Goal: Task Accomplishment & Management: Use online tool/utility

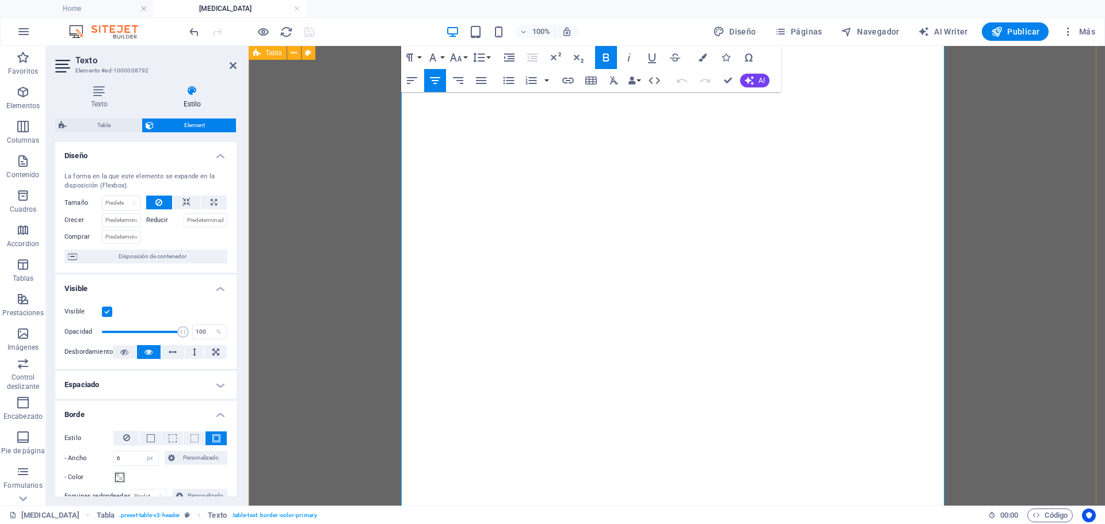
select select "px"
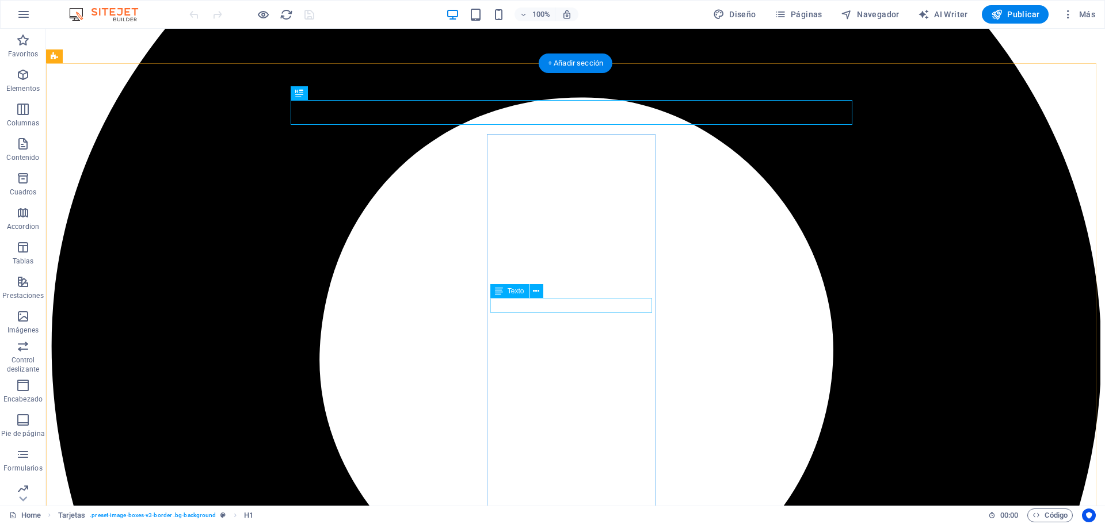
scroll to position [151, 0]
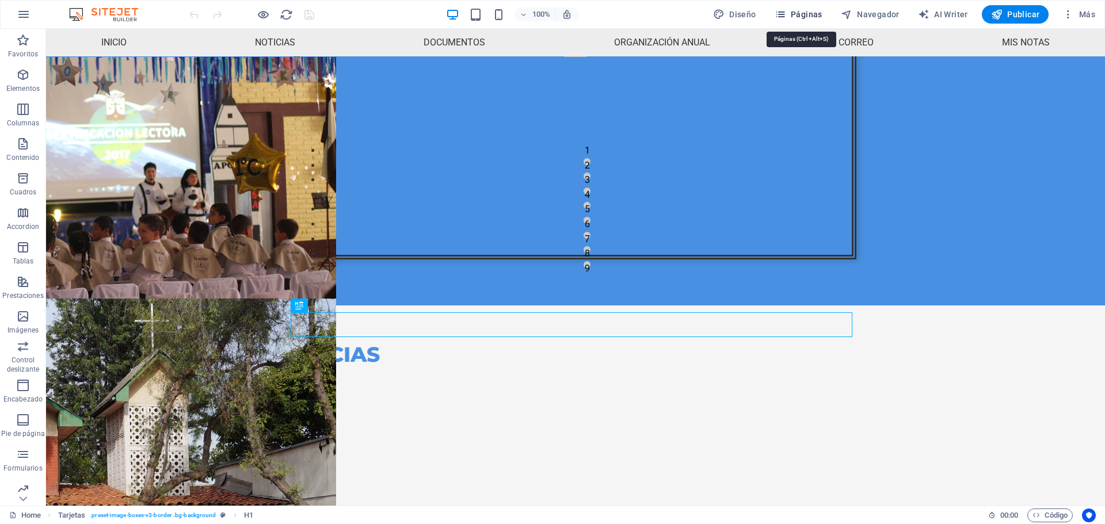
click at [792, 7] on button "Páginas" at bounding box center [798, 14] width 57 height 18
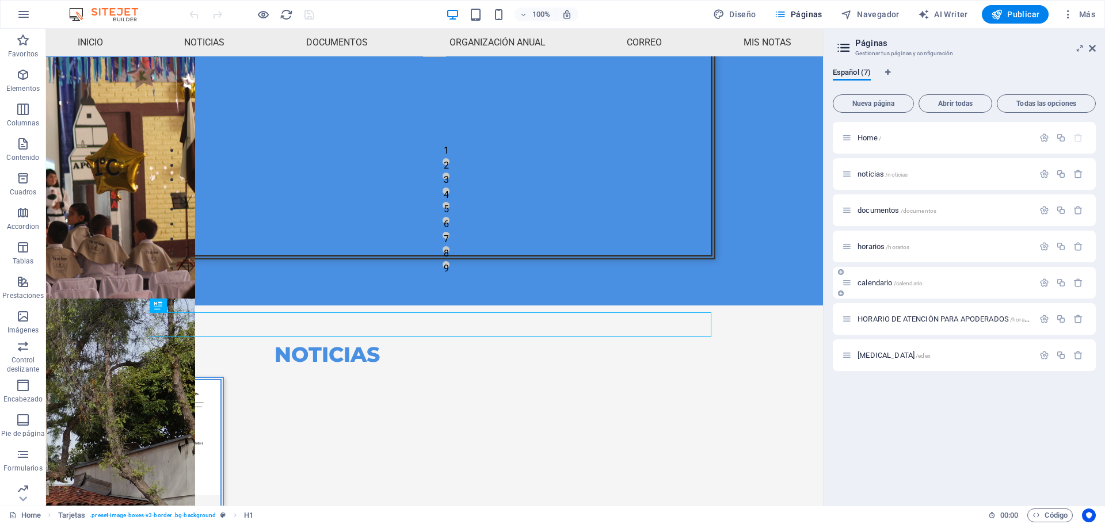
click at [886, 292] on div "calendario /calendario" at bounding box center [964, 283] width 263 height 32
click at [875, 282] on span "calendario /calendario" at bounding box center [889, 283] width 65 height 9
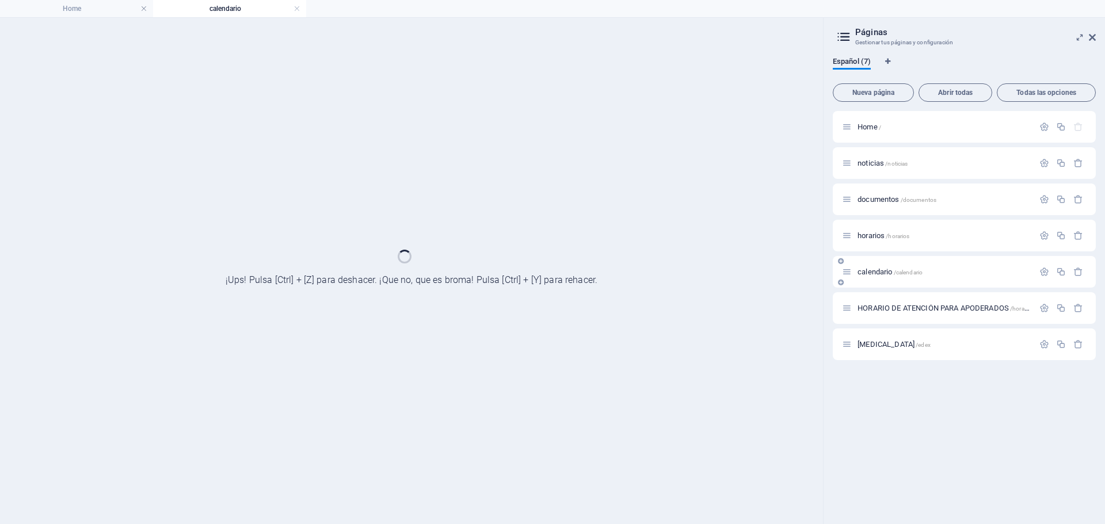
click at [875, 282] on div "calendario /calendario" at bounding box center [964, 272] width 263 height 32
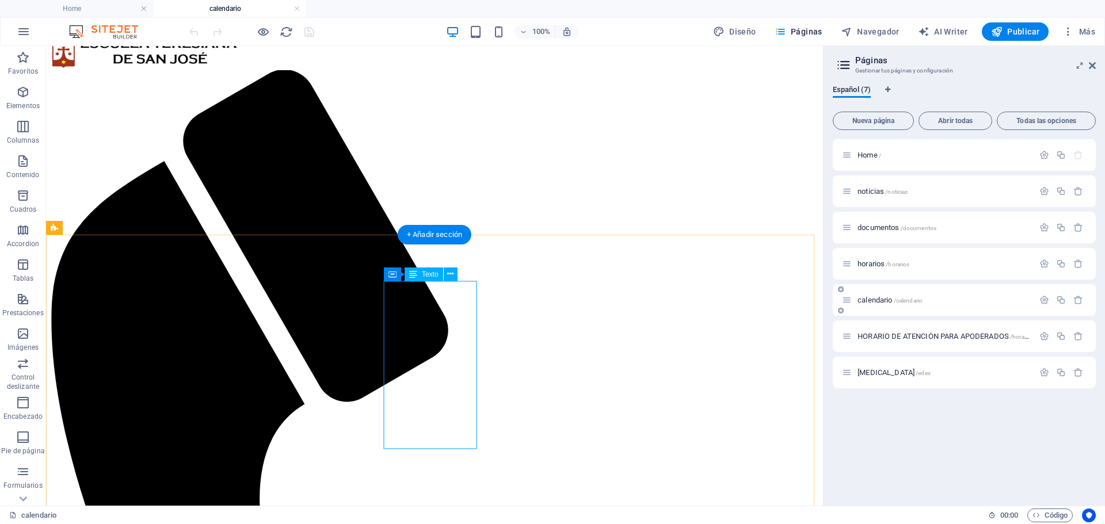
scroll to position [43, 0]
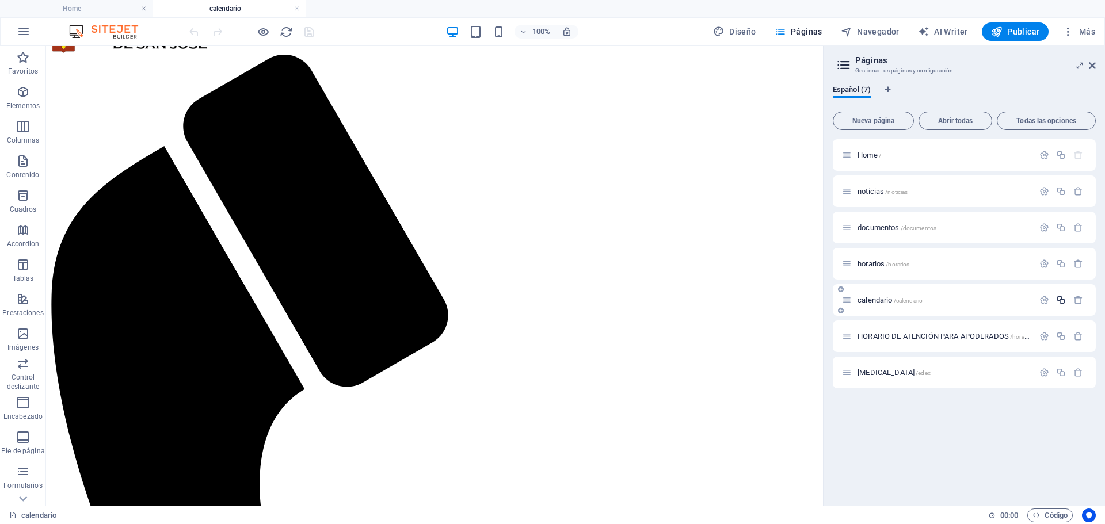
click at [1059, 300] on icon "button" at bounding box center [1061, 300] width 10 height 10
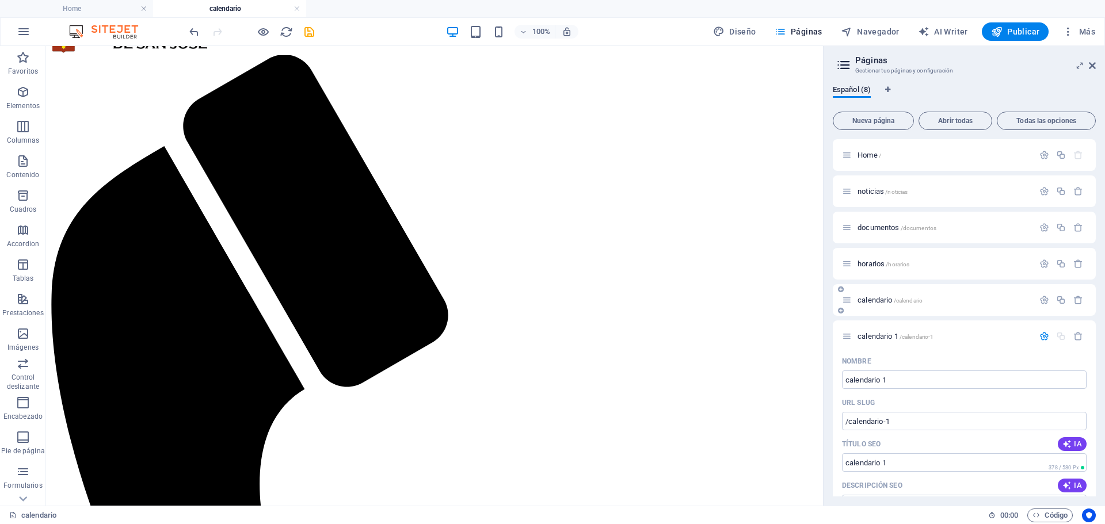
click at [932, 299] on p "calendario /calendario" at bounding box center [943, 299] width 173 height 7
click at [1040, 299] on icon "button" at bounding box center [1044, 300] width 10 height 10
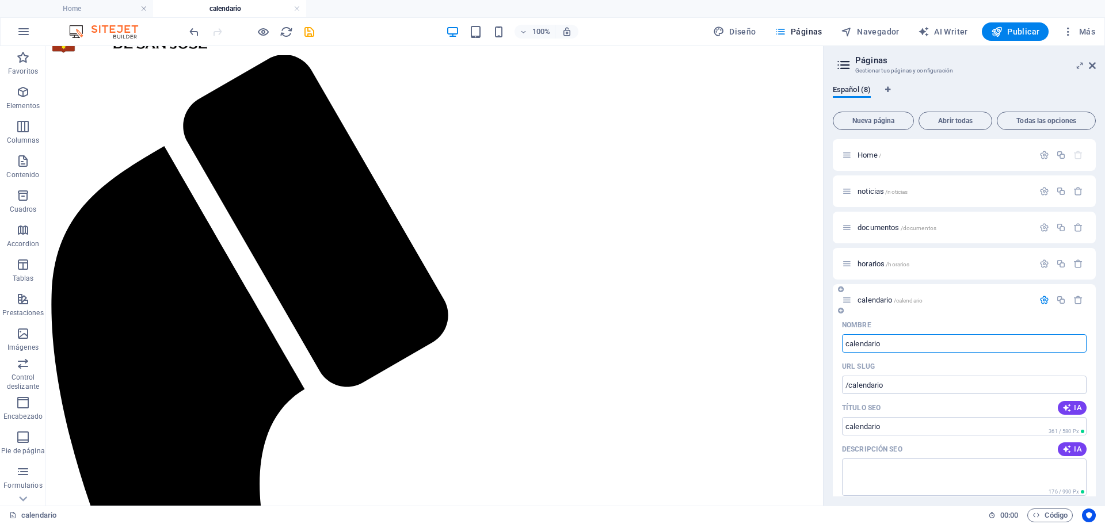
drag, startPoint x: 902, startPoint y: 346, endPoint x: 846, endPoint y: 344, distance: 56.4
click at [846, 344] on input "calendario" at bounding box center [964, 343] width 245 height 18
type input "septi"
type input "/septie"
type input "s"
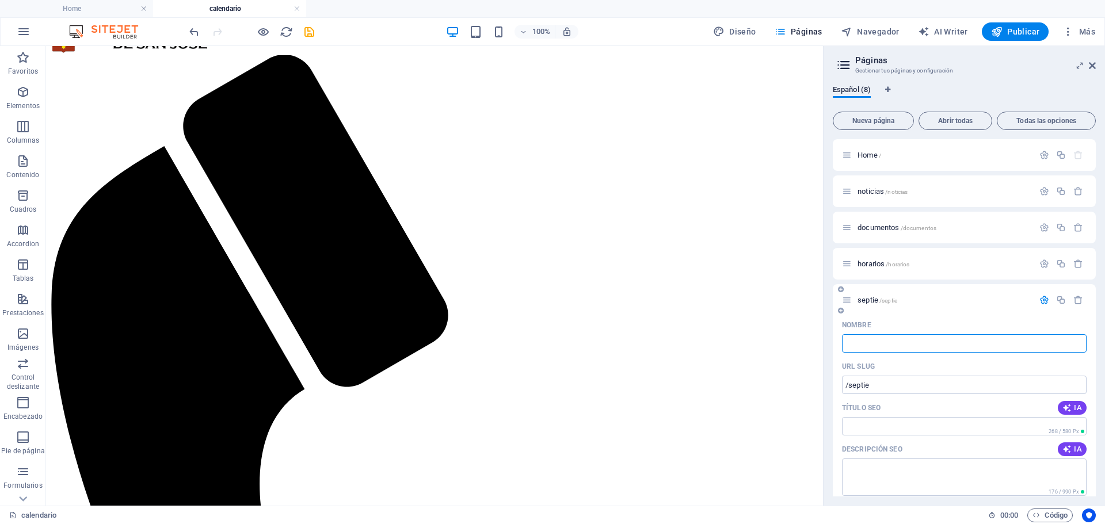
type input "c"
type input "/"
type input "cal"
type input "/ca"
type input "ca"
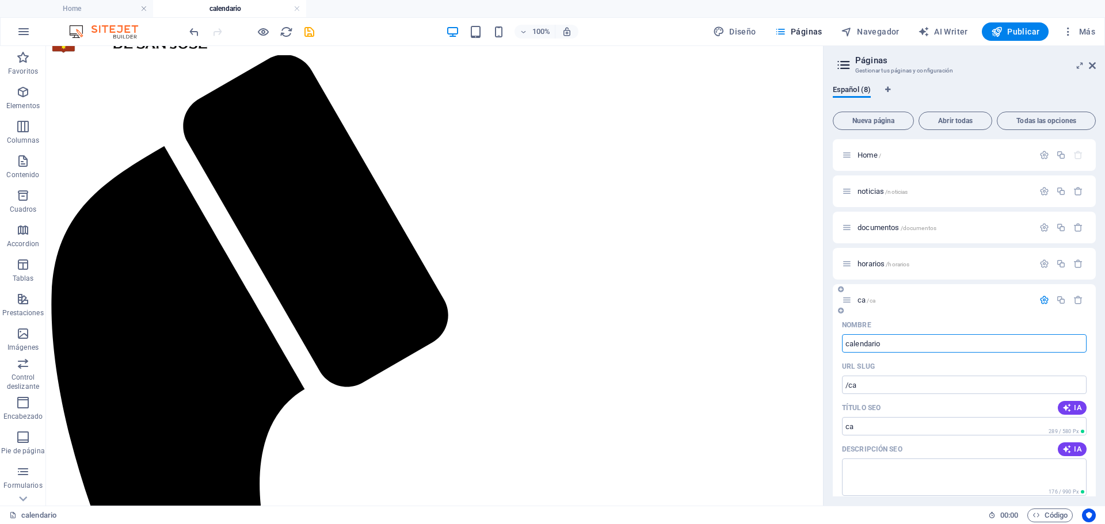
type input "calendario"
type input "/calendario"
type input "calendario"
type input "calendarioseptiembre"
type input "/calendarioseptiembre"
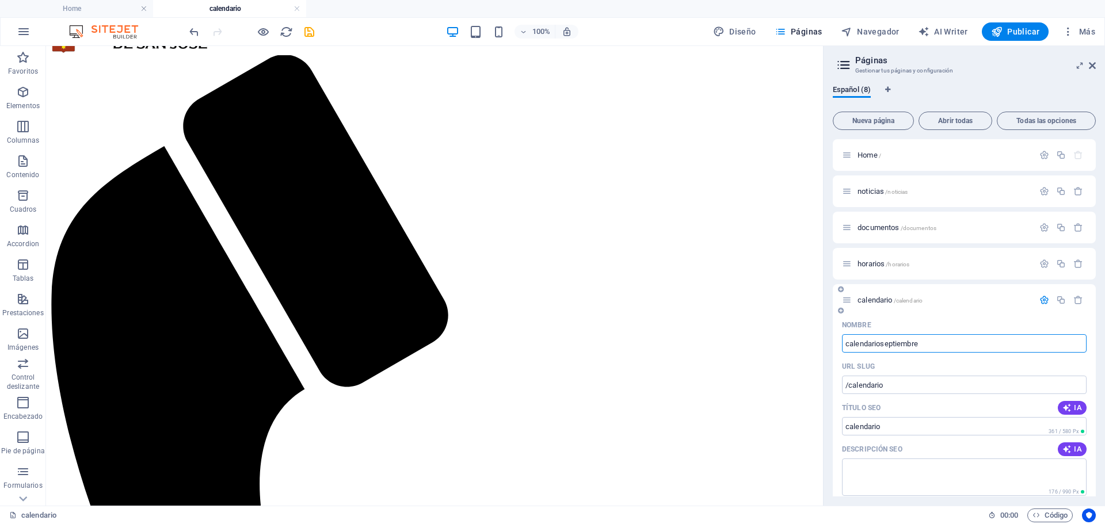
type input "calendarioseptiembre"
click at [918, 304] on div "calendarioseptiembre /calendarioseptiembre" at bounding box center [938, 299] width 192 height 13
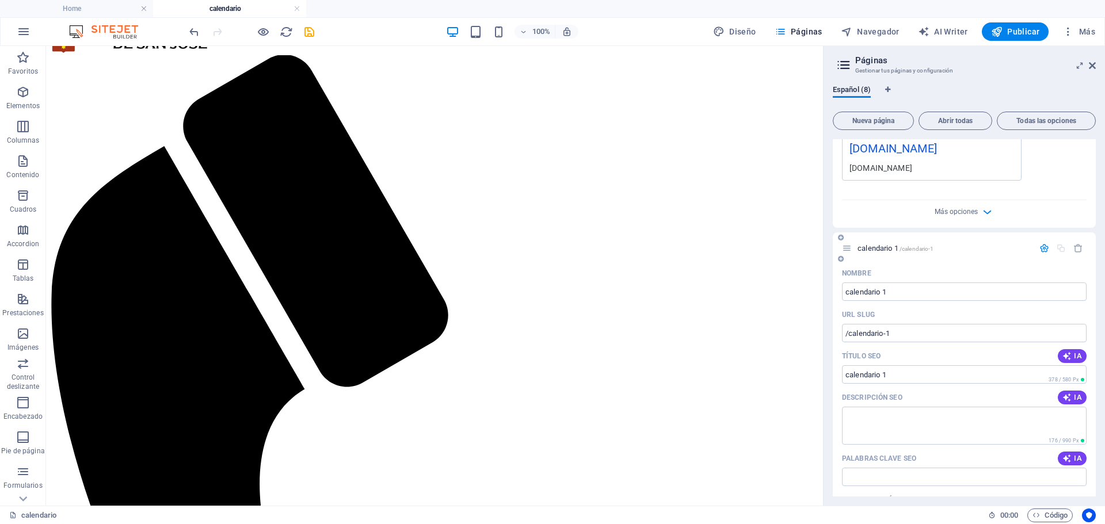
scroll to position [575, 0]
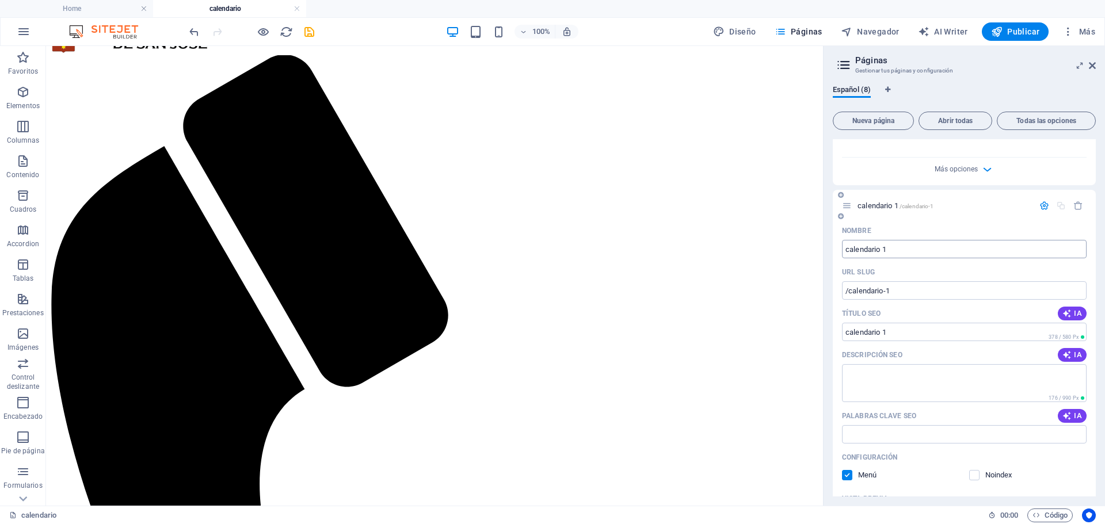
click at [898, 247] on input "calendario 1" at bounding box center [964, 249] width 245 height 18
type input "calendari"
type input "/calendari"
type input "calendari"
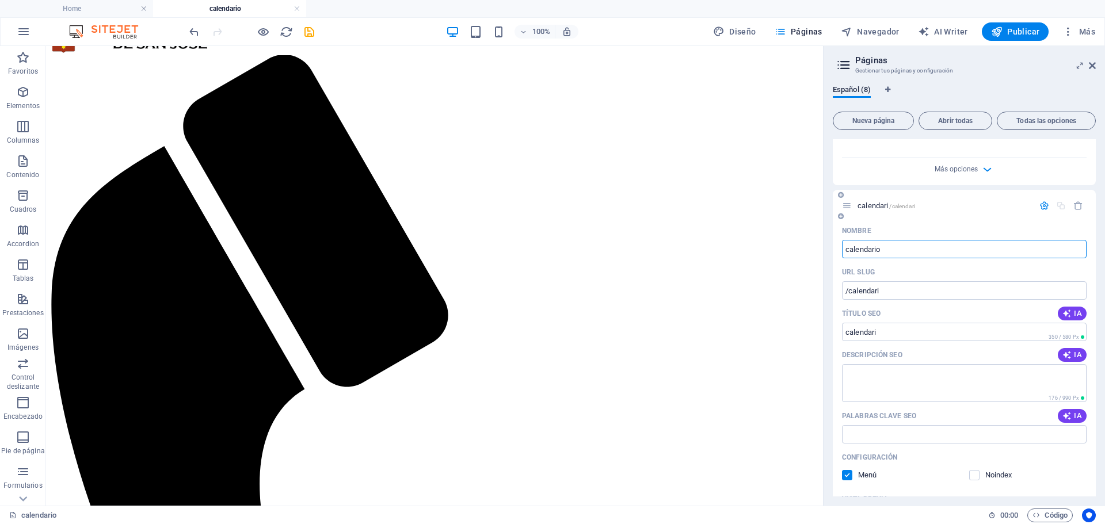
type input "calendario"
type input "/calendario"
type input "calendario"
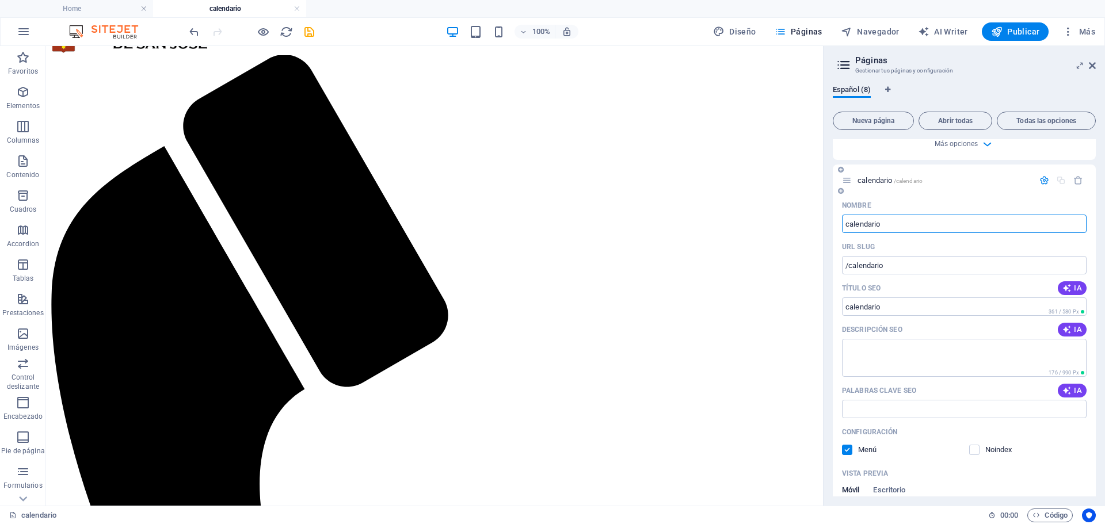
scroll to position [633, 0]
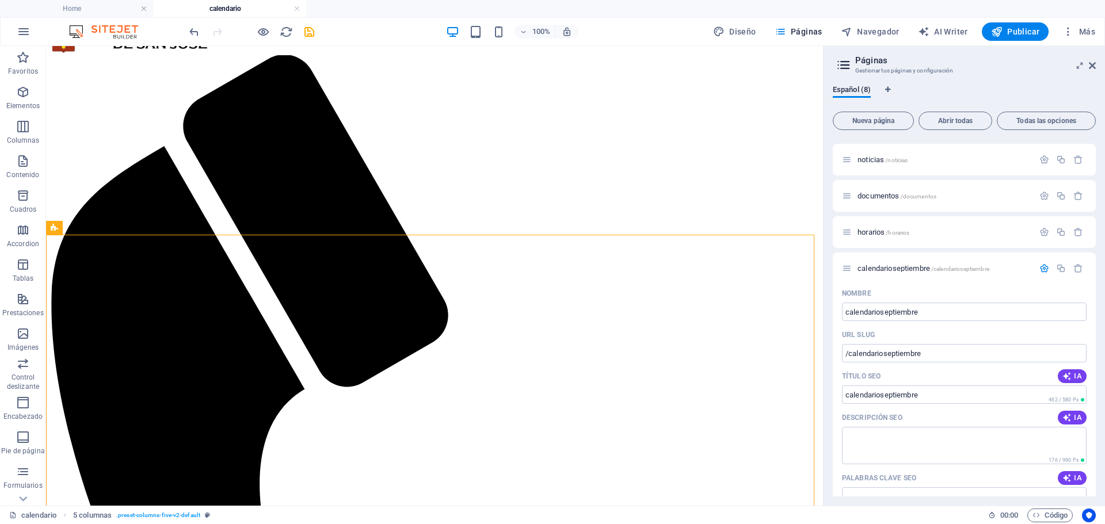
scroll to position [0, 0]
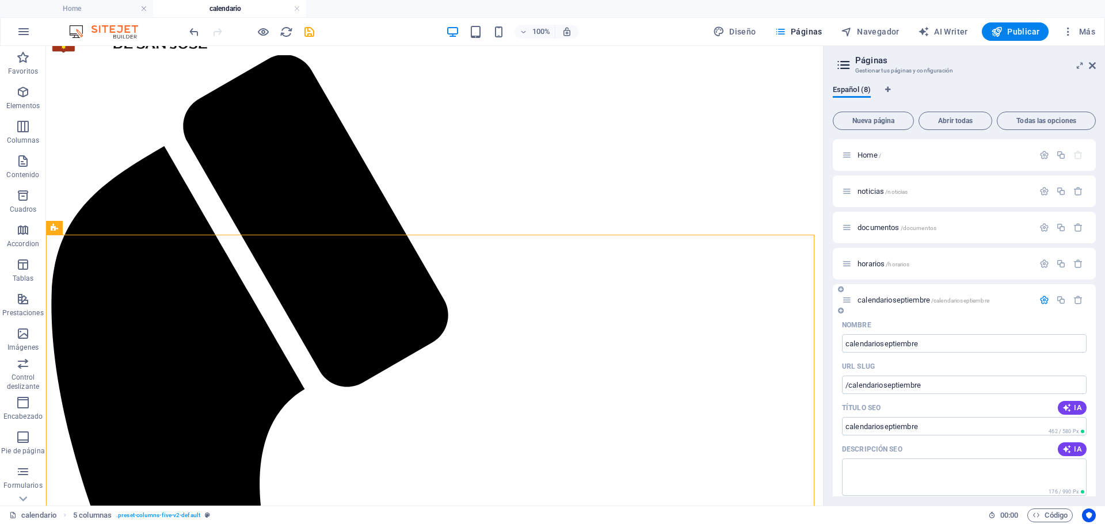
click at [842, 303] on icon at bounding box center [847, 300] width 10 height 10
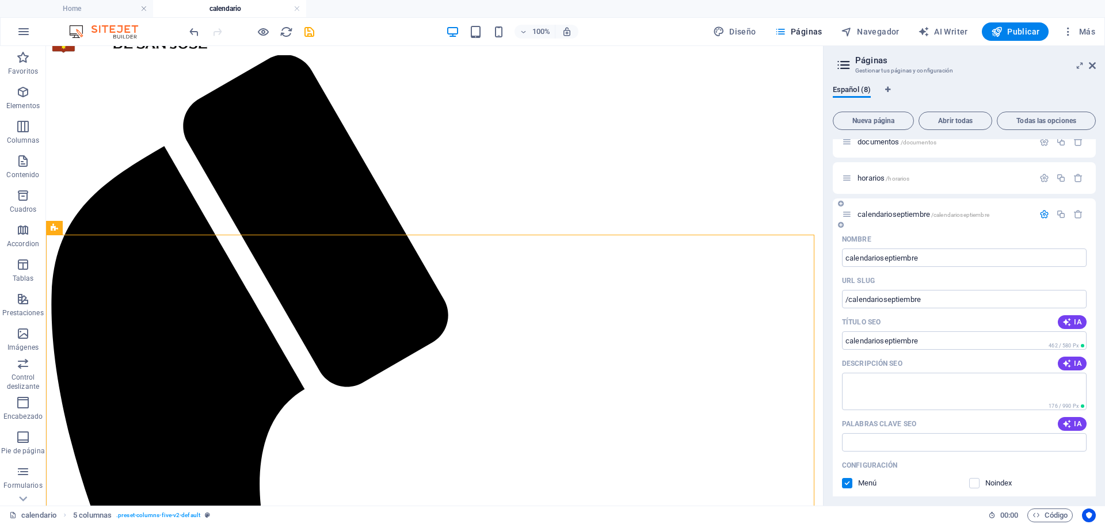
scroll to position [288, 0]
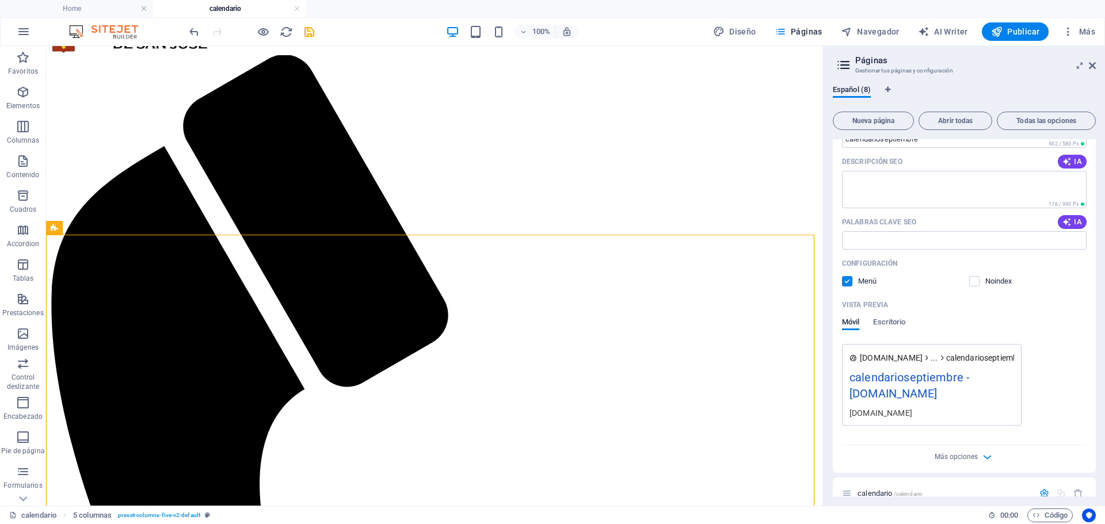
click at [872, 273] on div "Configuración" at bounding box center [964, 263] width 245 height 18
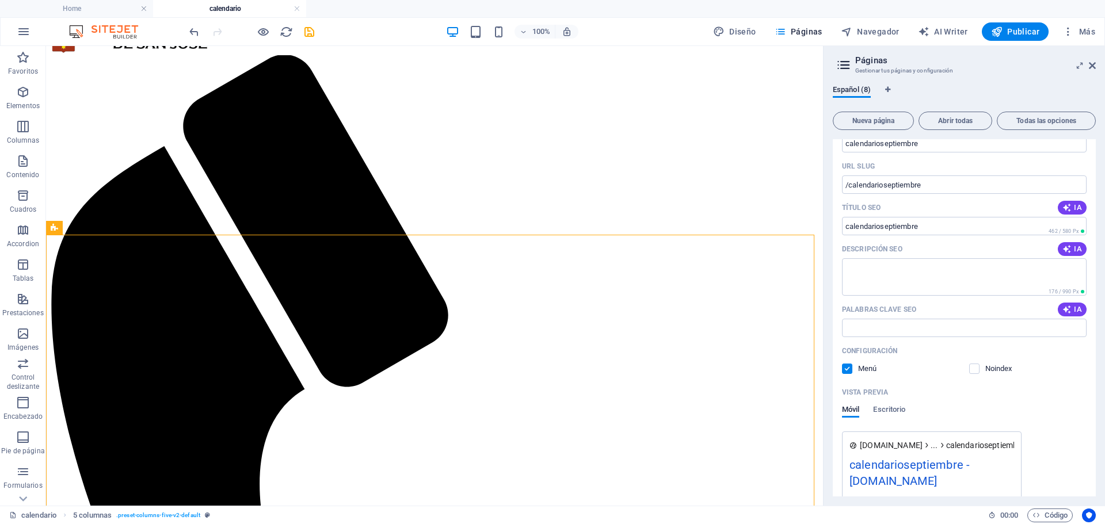
scroll to position [173, 0]
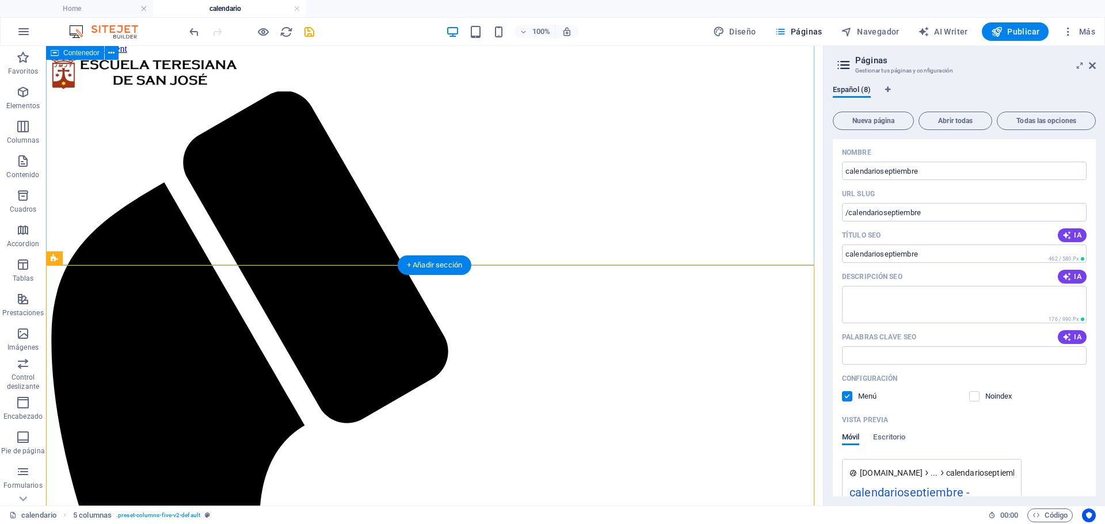
scroll to position [0, 0]
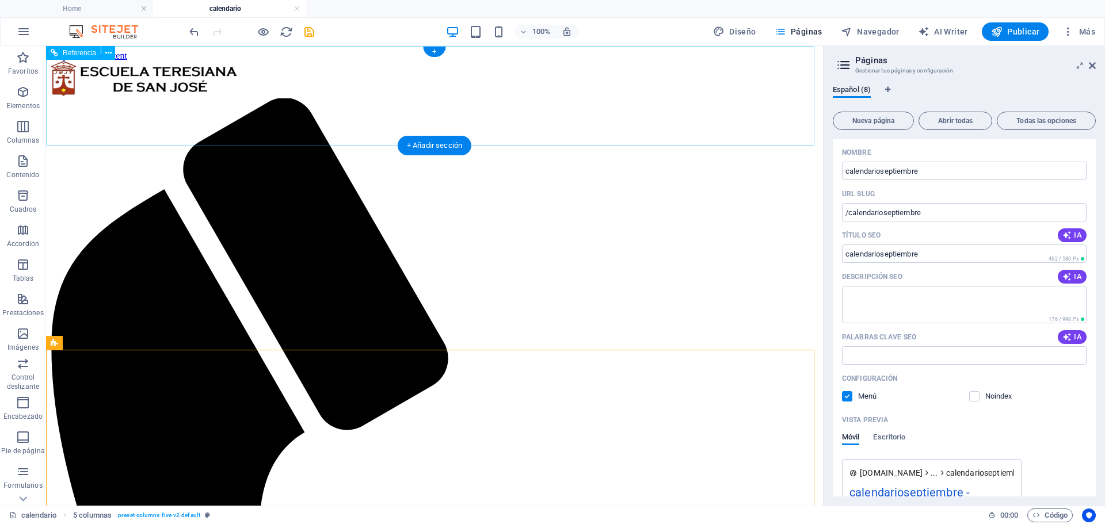
click at [783, 72] on div at bounding box center [435, 79] width 768 height 37
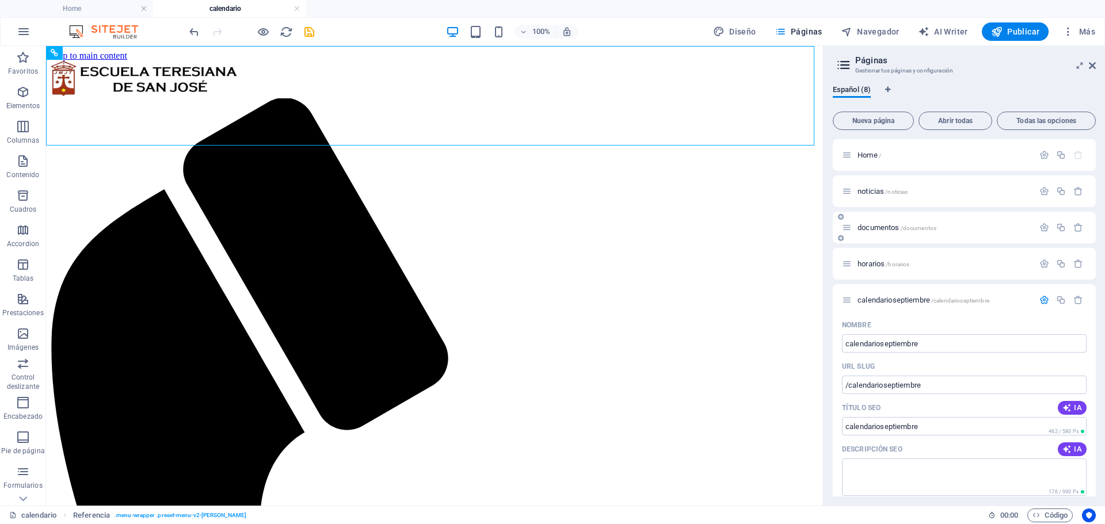
click at [876, 226] on span "documentos /documentos" at bounding box center [896, 227] width 79 height 9
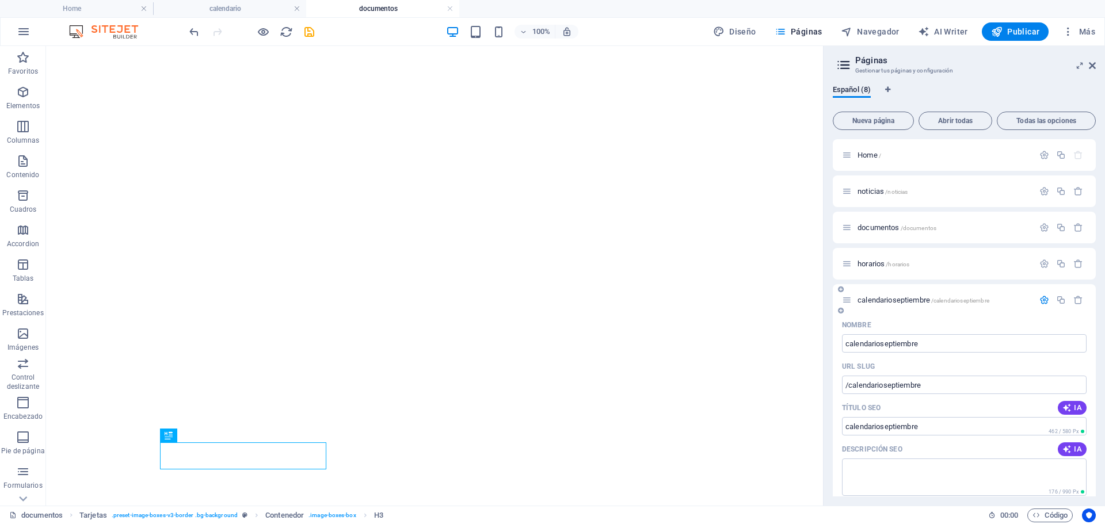
click at [1044, 298] on icon "button" at bounding box center [1044, 300] width 10 height 10
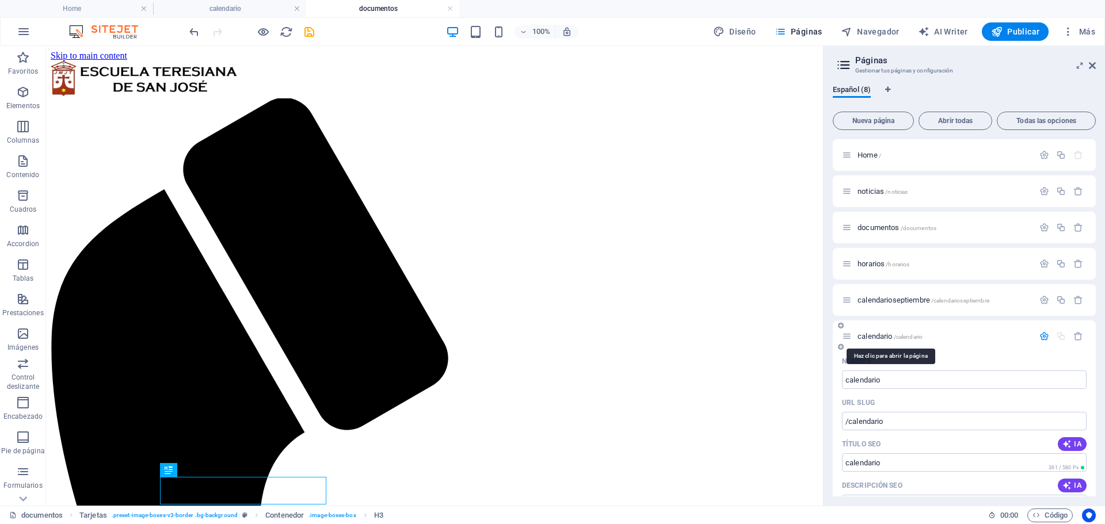
click at [877, 338] on span "calendario /calendario" at bounding box center [889, 336] width 65 height 9
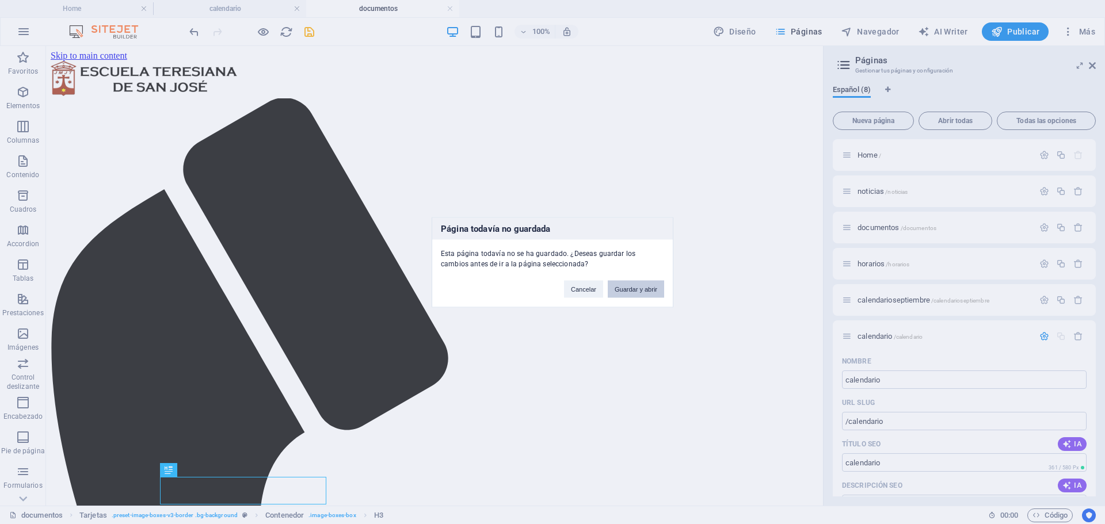
click at [640, 295] on button "Guardar y abrir" at bounding box center [636, 288] width 56 height 17
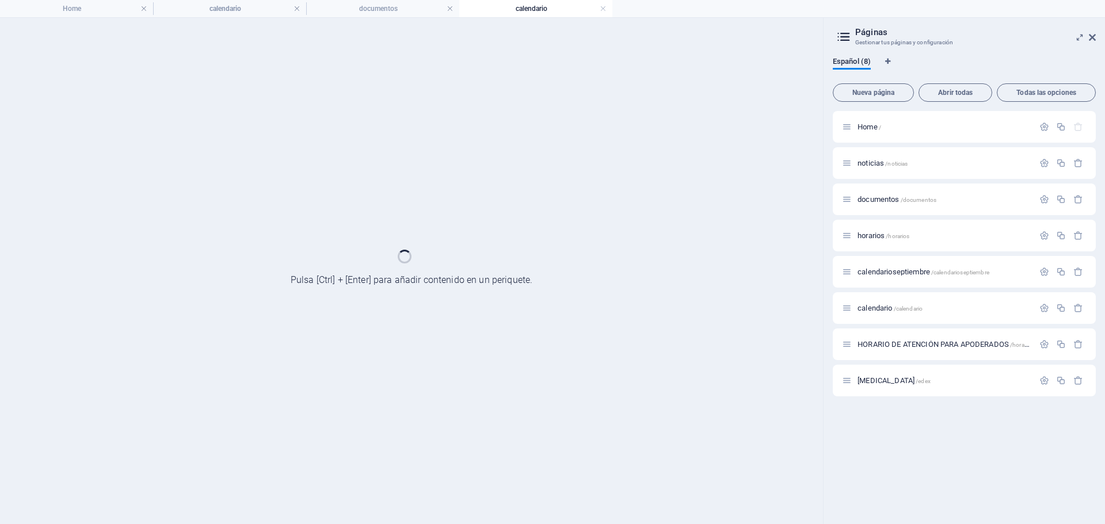
click at [1048, 337] on div "HORARIO DE ATENCIÓN PARA APODERADOS /horario-de-atencion-para-apoderados" at bounding box center [964, 345] width 263 height 32
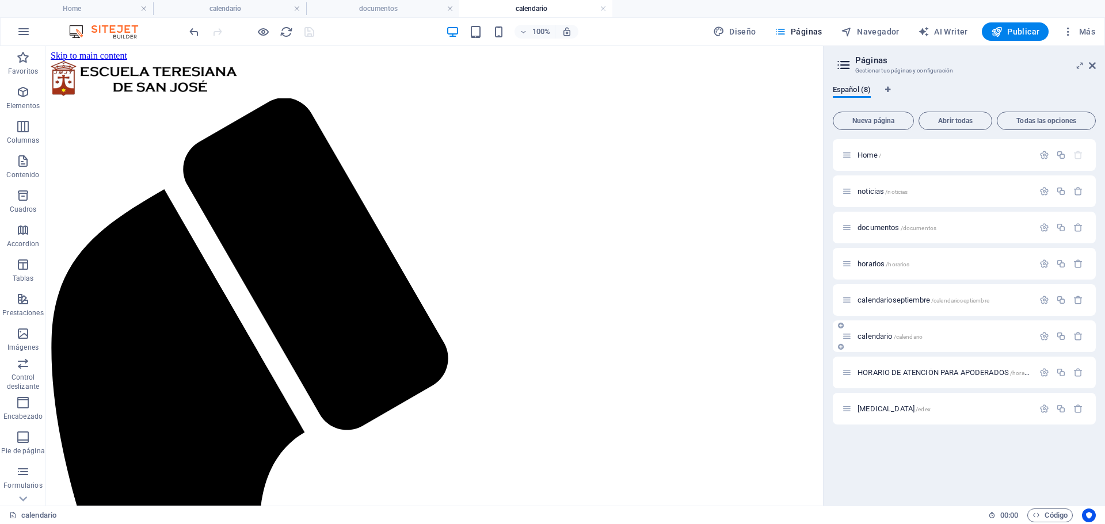
click at [872, 332] on div "calendario /calendario" at bounding box center [938, 336] width 192 height 13
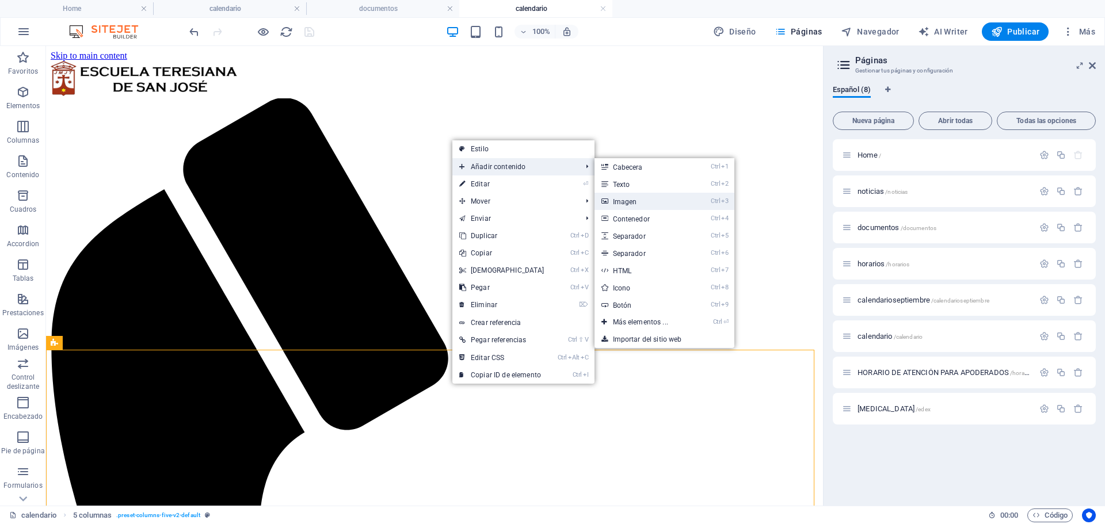
click at [634, 202] on link "Ctrl 3 Imagen" at bounding box center [642, 201] width 97 height 17
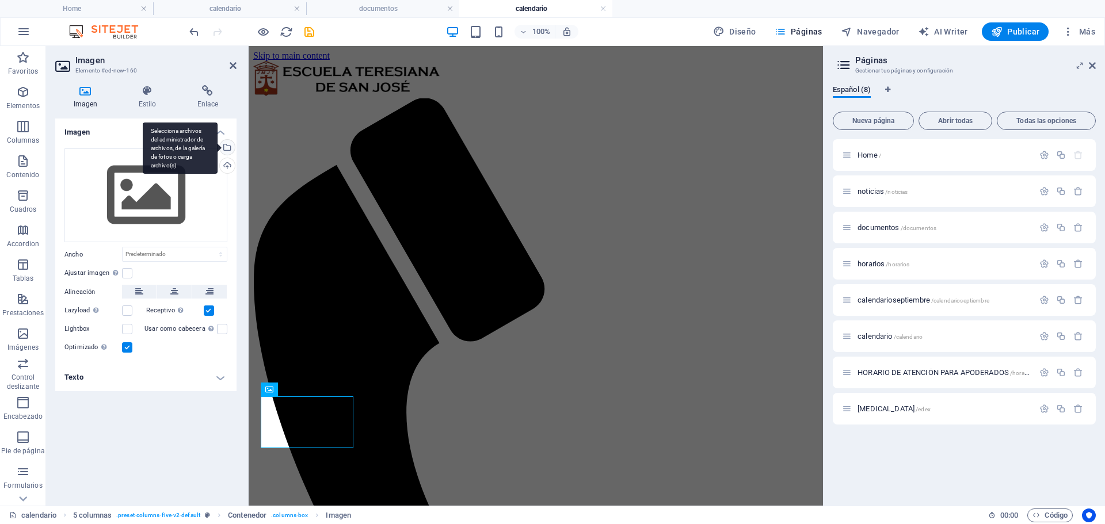
click at [218, 148] on div "Selecciona archivos del administrador de archivos, de la galería de fotos o car…" at bounding box center [180, 149] width 75 height 52
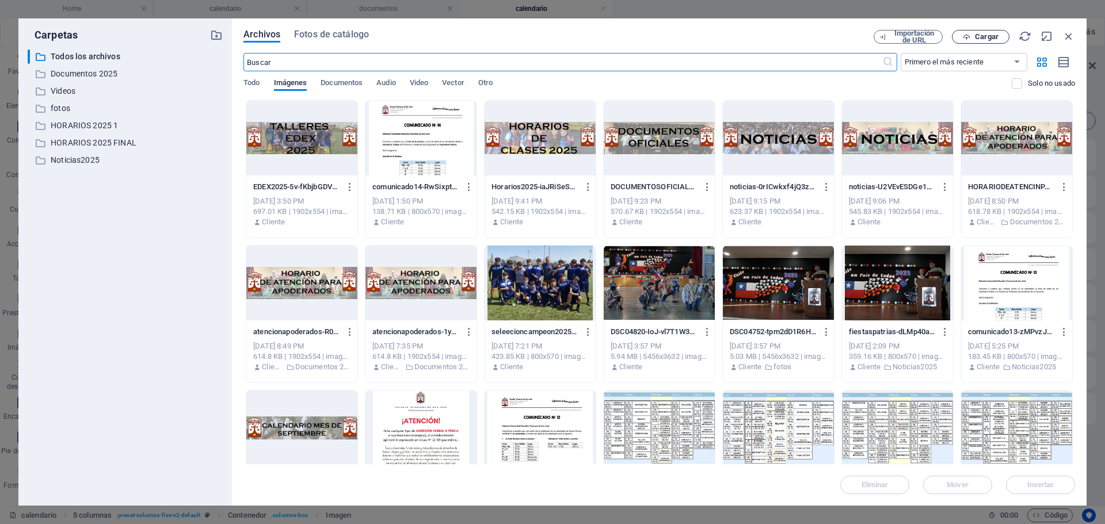
click at [979, 33] on span "Cargar" at bounding box center [987, 36] width 24 height 7
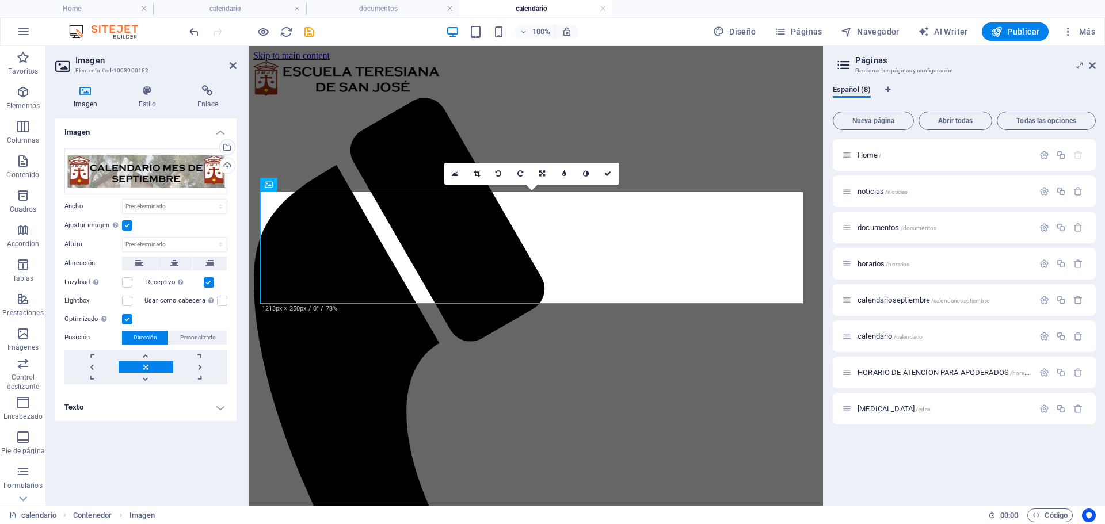
click at [235, 147] on link "Selecciona archivos del administrador de archivos, de la galería de fotos o car…" at bounding box center [227, 147] width 16 height 16
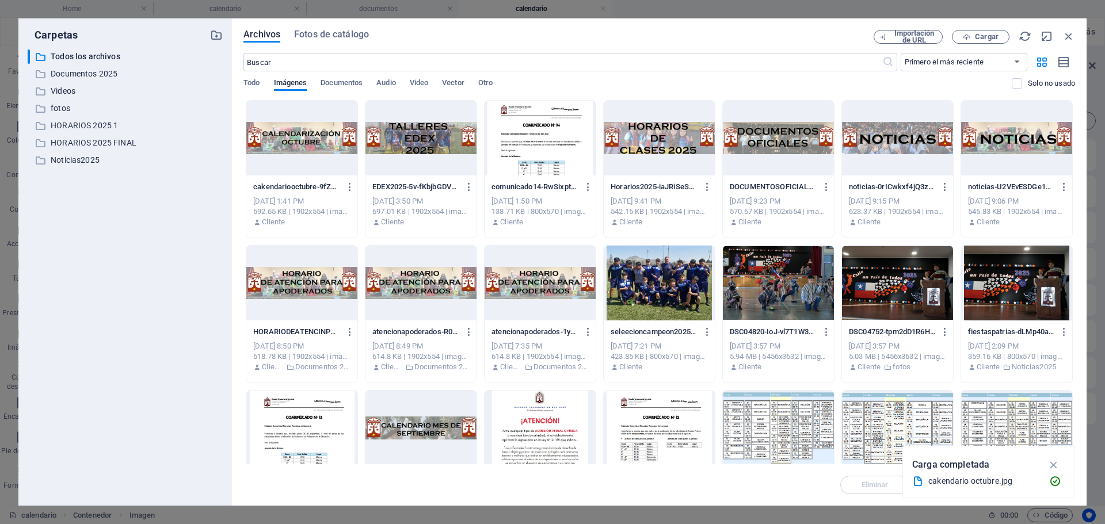
click at [272, 156] on div at bounding box center [301, 138] width 111 height 75
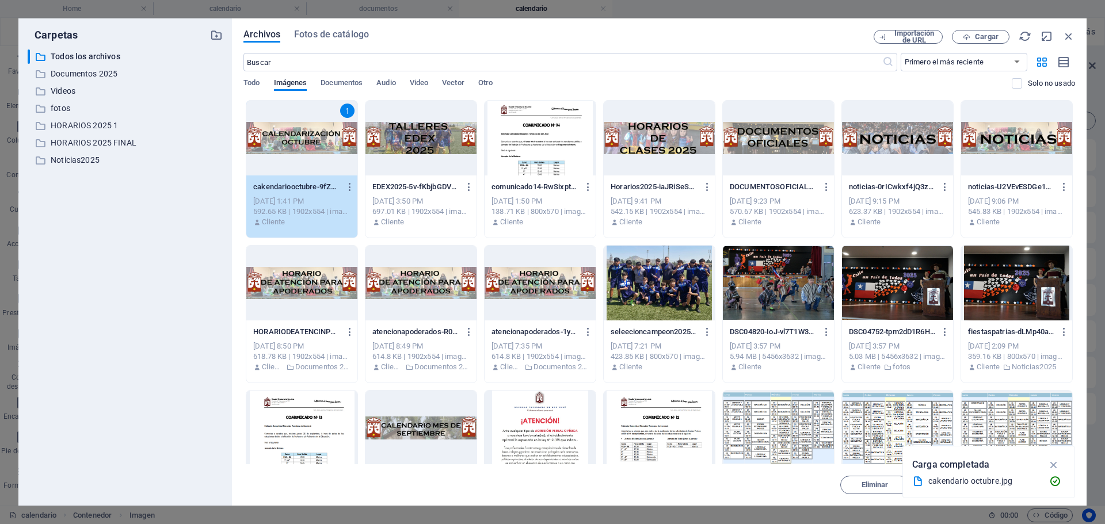
click at [272, 156] on div "1" at bounding box center [301, 138] width 111 height 75
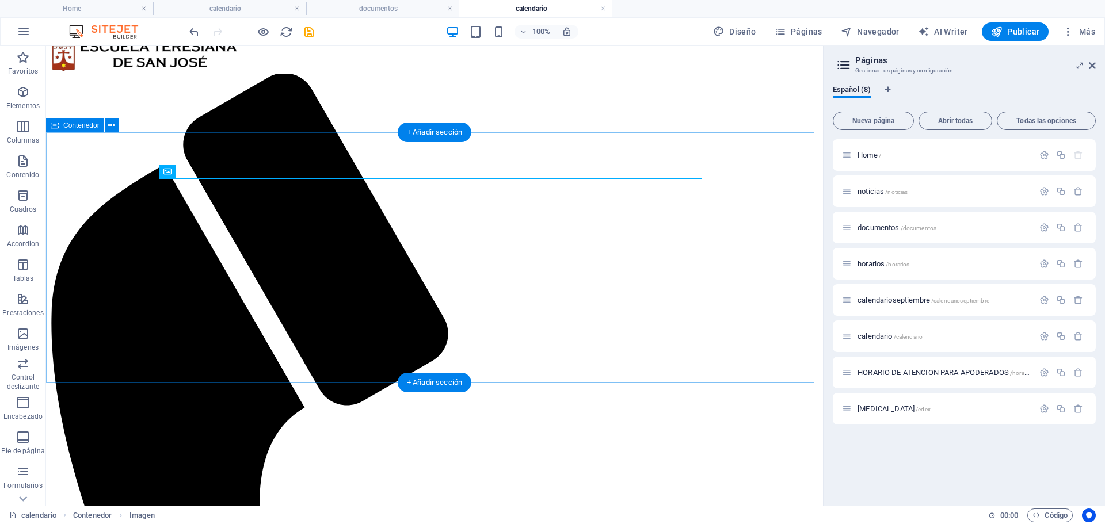
scroll to position [158, 0]
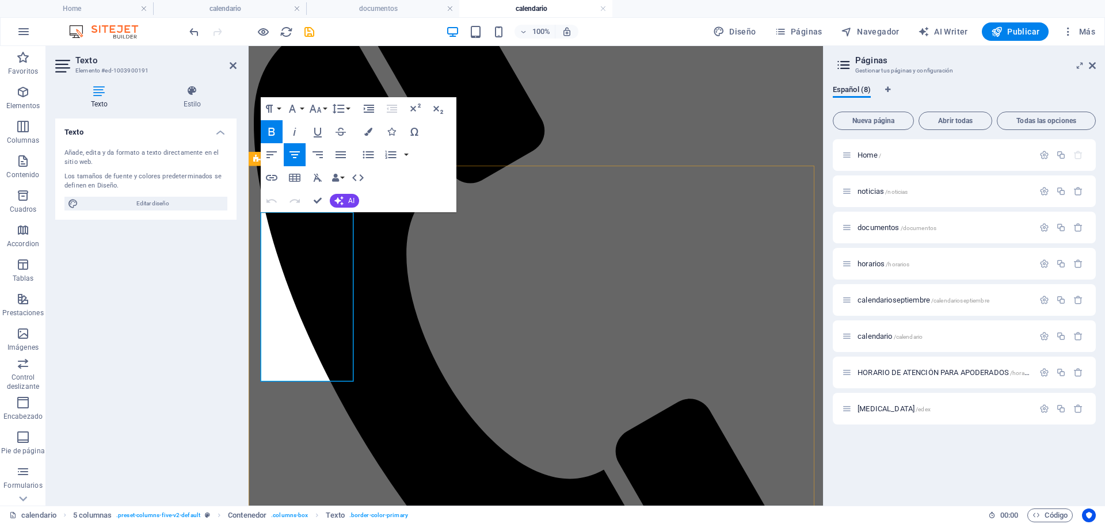
drag, startPoint x: 326, startPoint y: 226, endPoint x: 284, endPoint y: 224, distance: 42.0
drag, startPoint x: 333, startPoint y: 254, endPoint x: 265, endPoint y: 238, distance: 70.2
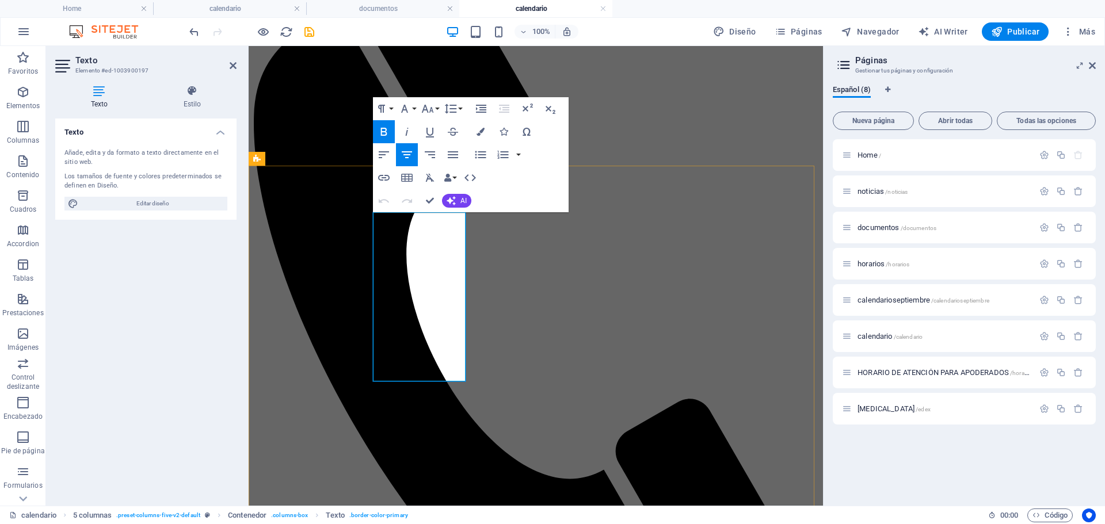
drag, startPoint x: 433, startPoint y: 219, endPoint x: 443, endPoint y: 220, distance: 10.4
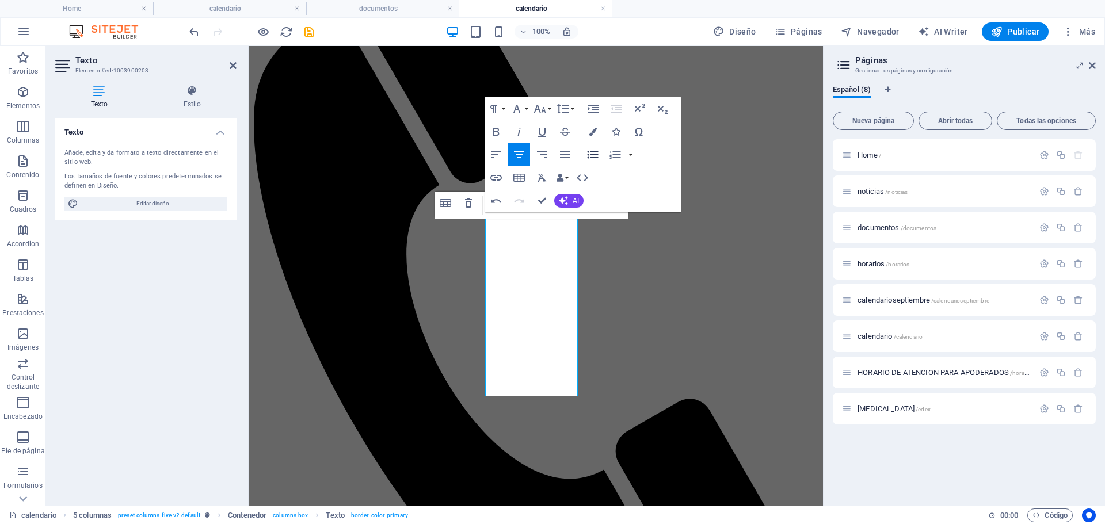
click at [592, 157] on icon "button" at bounding box center [593, 155] width 14 height 14
click at [570, 160] on icon "button" at bounding box center [565, 155] width 14 height 14
click at [497, 156] on icon "button" at bounding box center [496, 155] width 14 height 14
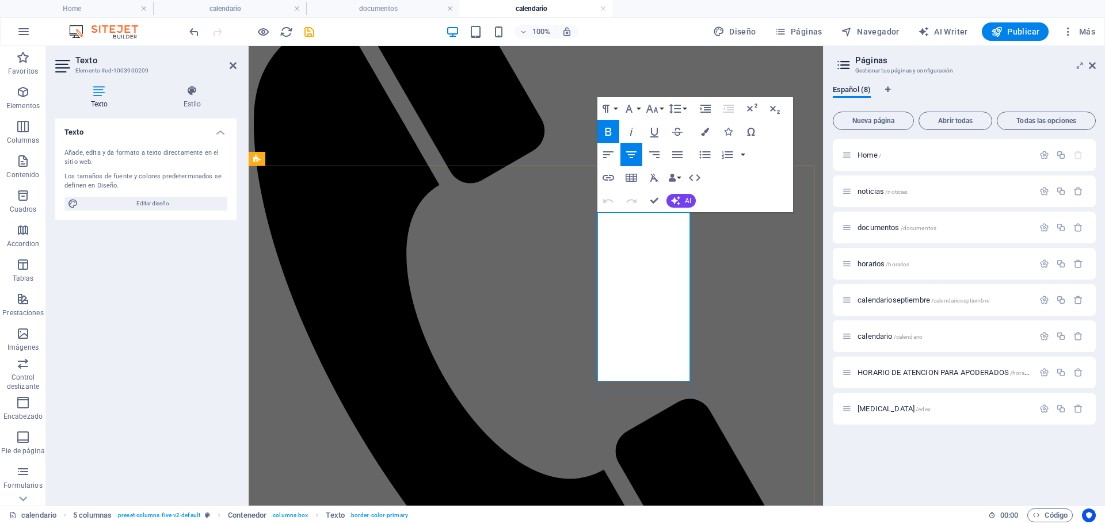
drag, startPoint x: 663, startPoint y: 222, endPoint x: 678, endPoint y: 215, distance: 16.2
drag, startPoint x: 679, startPoint y: 315, endPoint x: 663, endPoint y: 313, distance: 16.3
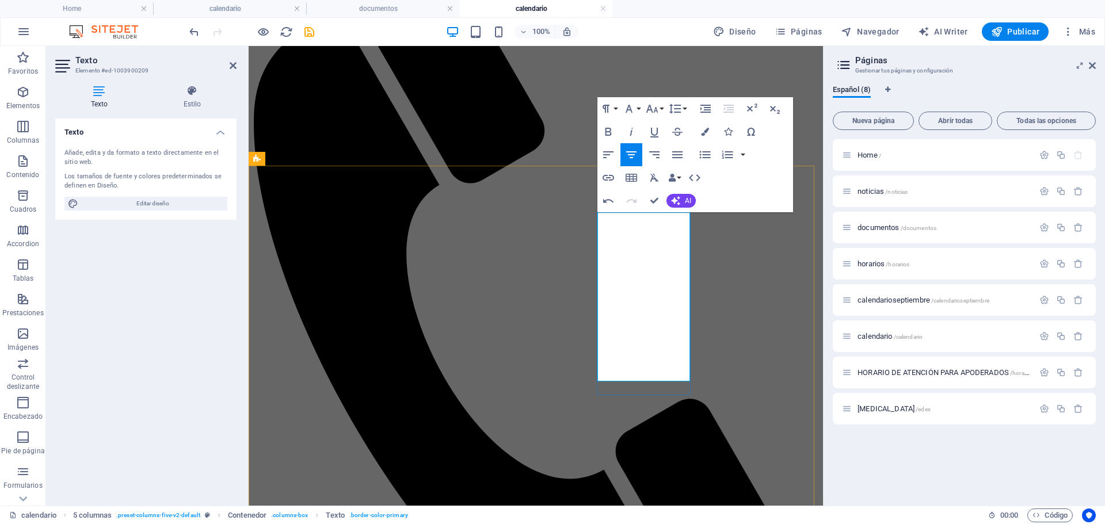
drag, startPoint x: 651, startPoint y: 370, endPoint x: 600, endPoint y: 243, distance: 137.1
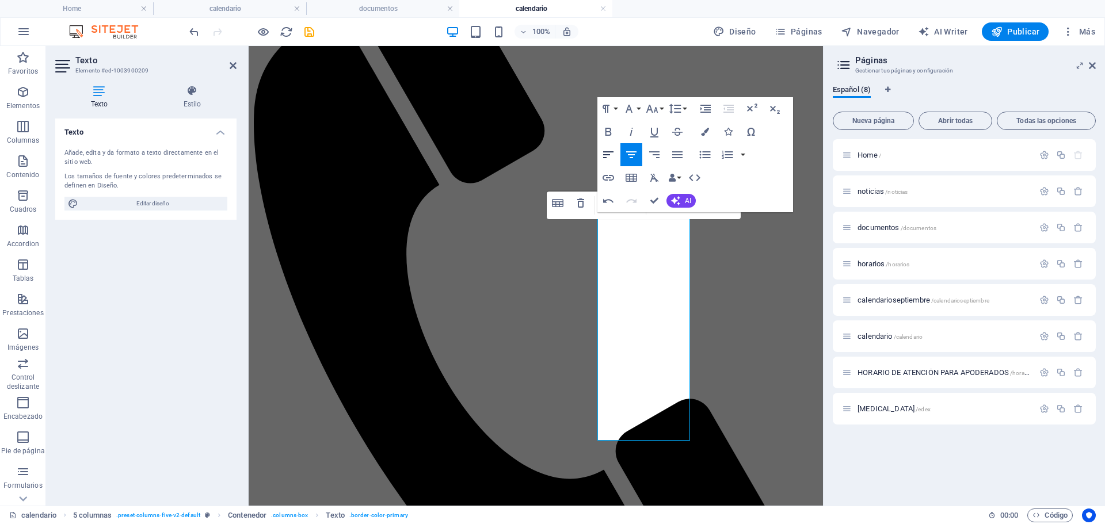
click at [611, 158] on icon "button" at bounding box center [608, 155] width 14 height 14
click at [702, 158] on icon "button" at bounding box center [705, 155] width 14 height 14
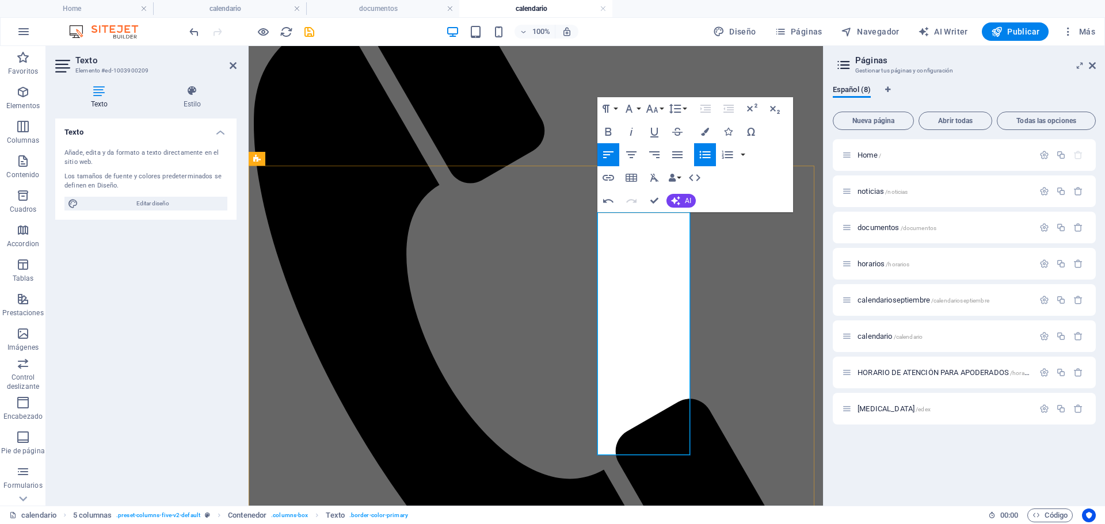
drag, startPoint x: 646, startPoint y: 298, endPoint x: 659, endPoint y: 392, distance: 94.8
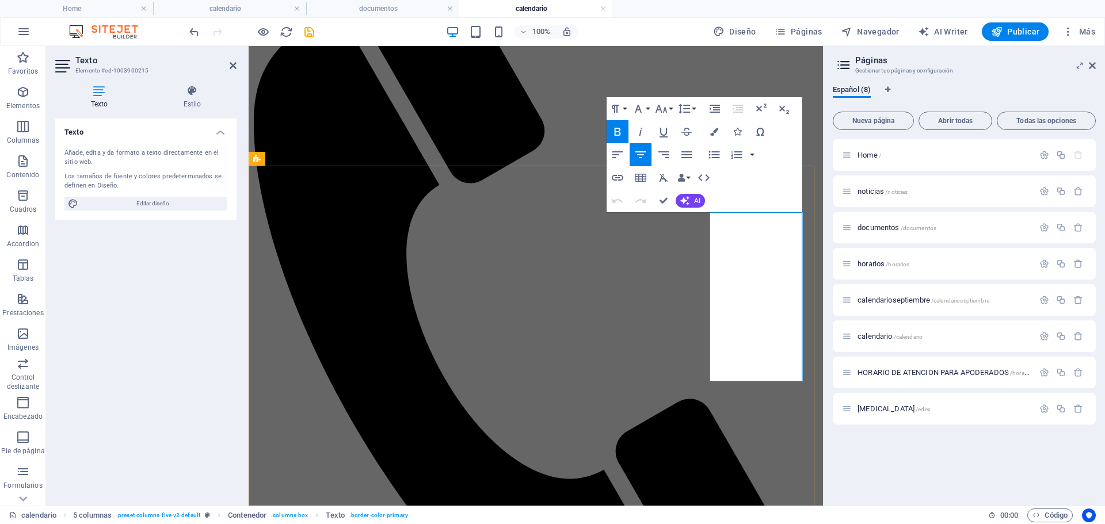
drag, startPoint x: 772, startPoint y: 344, endPoint x: 722, endPoint y: 235, distance: 120.5
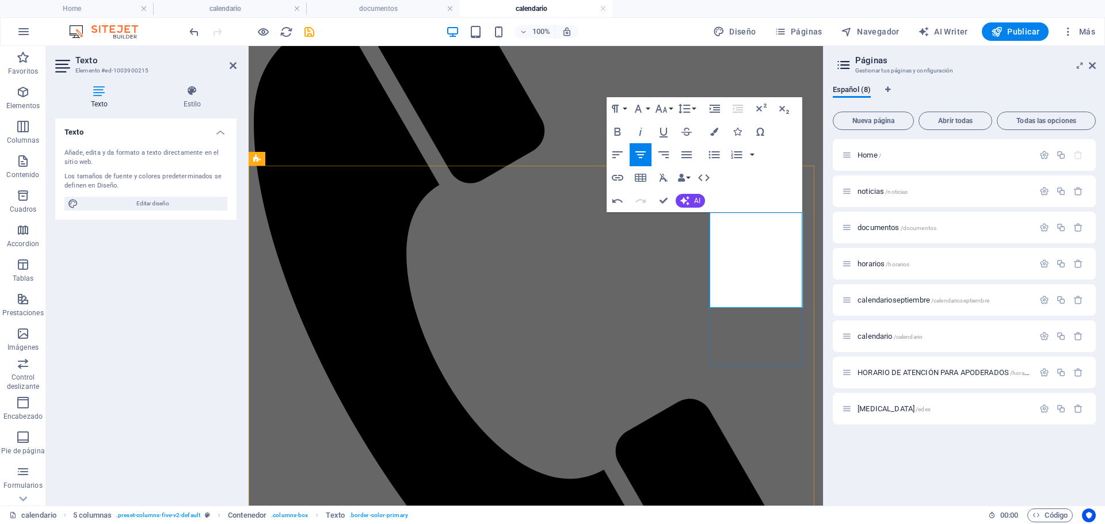
drag, startPoint x: 775, startPoint y: 268, endPoint x: 746, endPoint y: 241, distance: 39.1
click at [619, 151] on icon "button" at bounding box center [617, 154] width 10 height 7
click at [716, 151] on icon "button" at bounding box center [714, 154] width 11 height 7
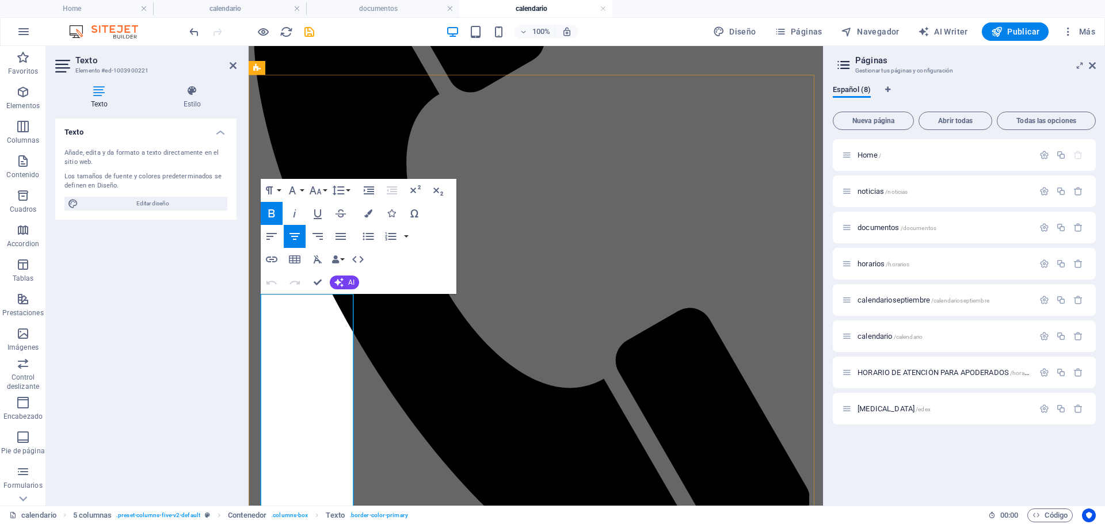
drag, startPoint x: 342, startPoint y: 455, endPoint x: 266, endPoint y: 327, distance: 148.6
drag, startPoint x: 273, startPoint y: 320, endPoint x: 311, endPoint y: 479, distance: 163.3
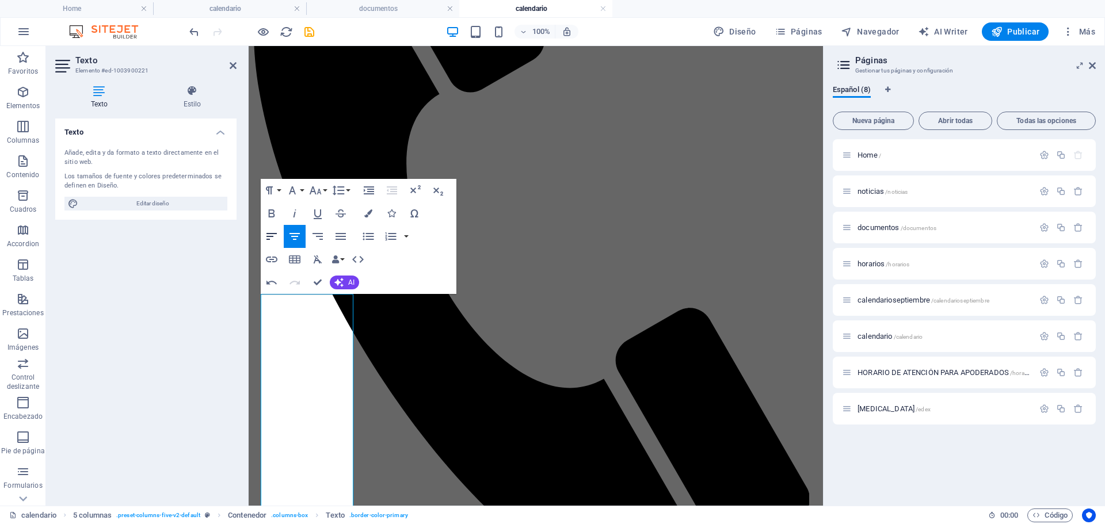
click at [273, 238] on icon "button" at bounding box center [272, 237] width 14 height 14
click at [368, 234] on icon "button" at bounding box center [368, 237] width 14 height 14
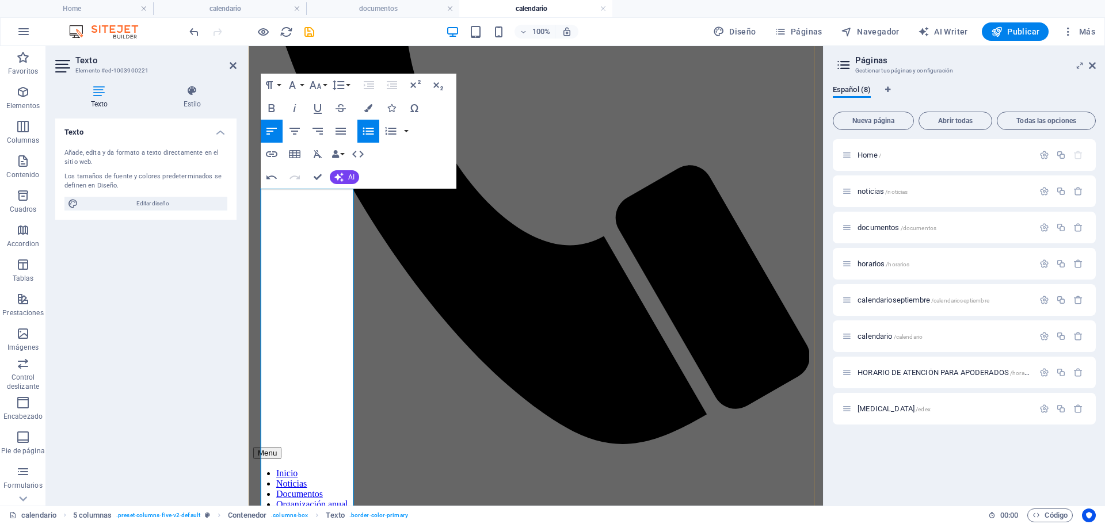
scroll to position [422, 0]
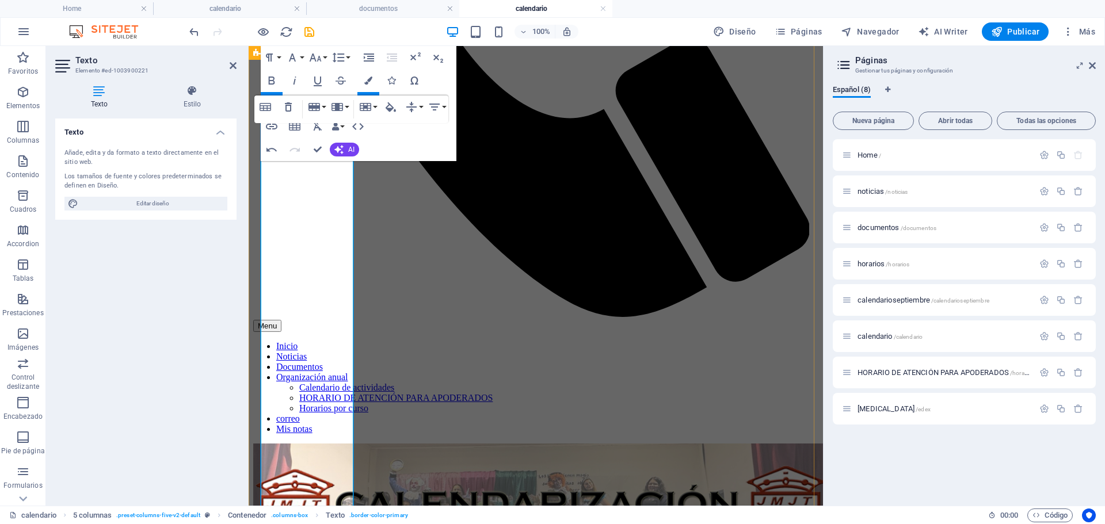
scroll to position [537, 0]
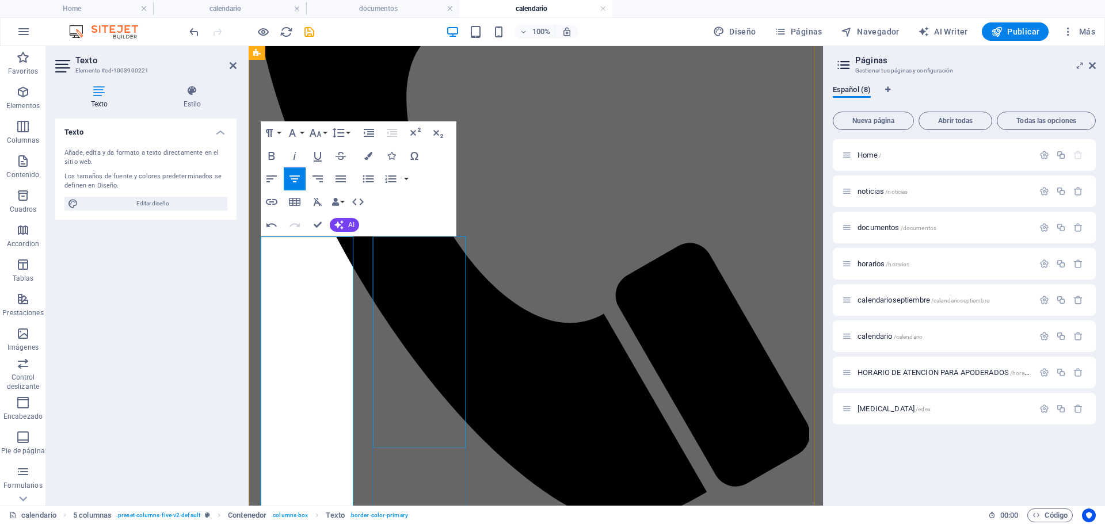
scroll to position [307, 0]
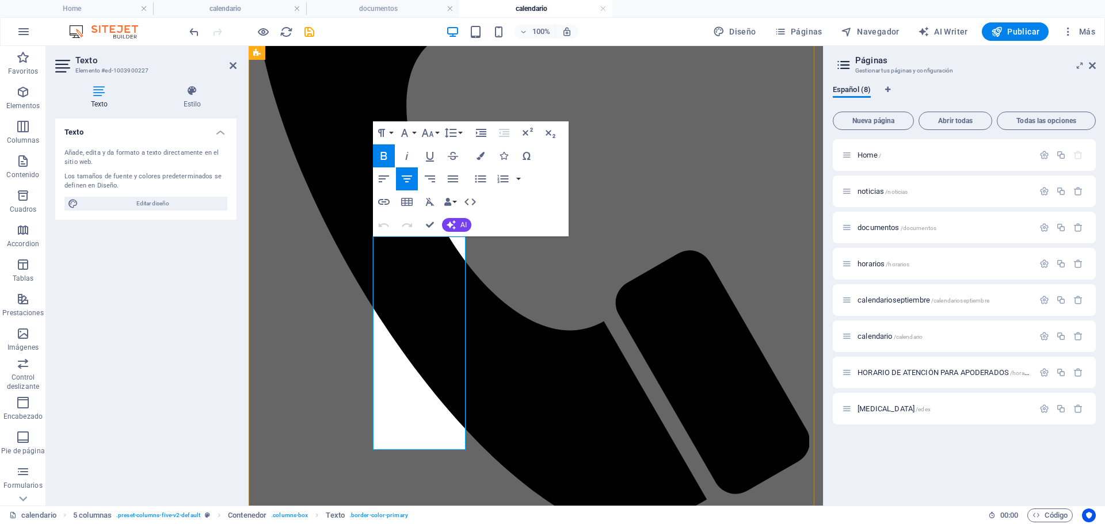
drag, startPoint x: 440, startPoint y: 250, endPoint x: 447, endPoint y: 251, distance: 7.0
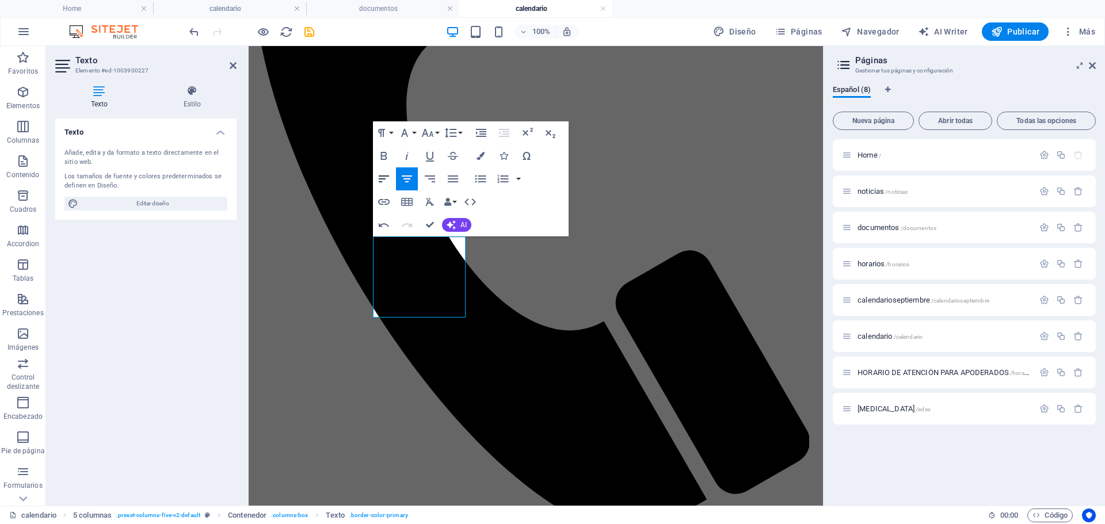
click at [385, 178] on icon "button" at bounding box center [384, 179] width 14 height 14
click at [480, 178] on icon "button" at bounding box center [481, 179] width 14 height 14
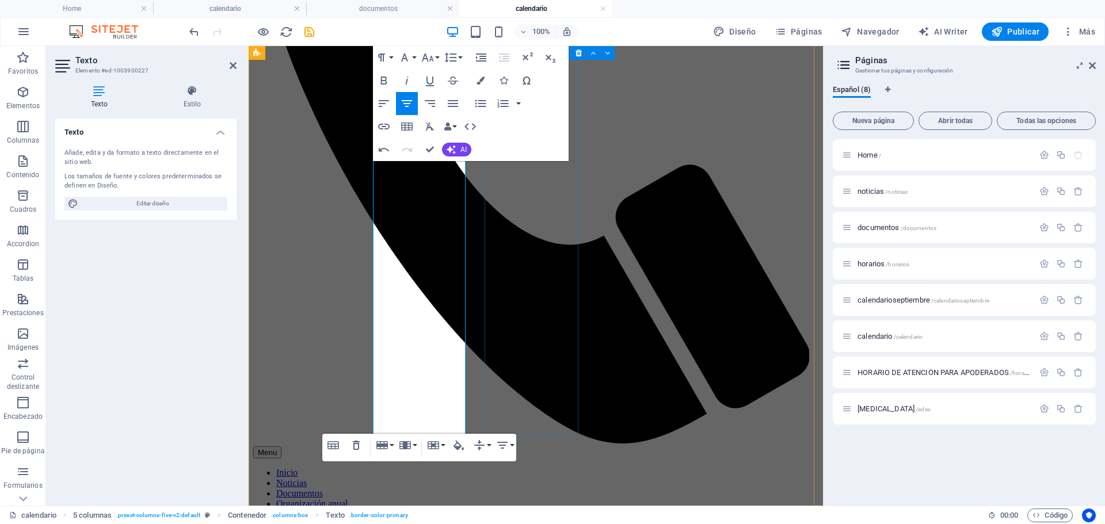
scroll to position [364, 0]
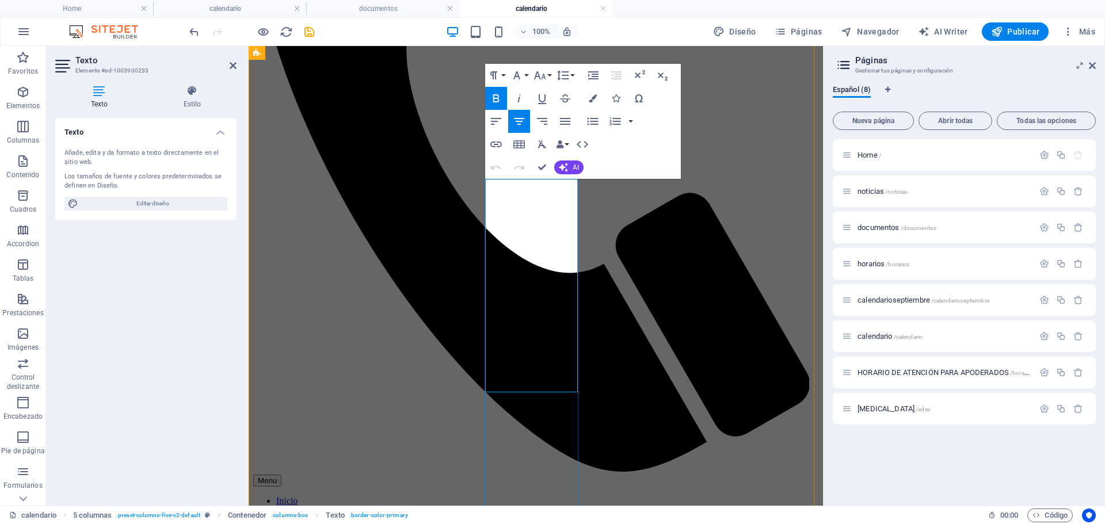
drag, startPoint x: 555, startPoint y: 189, endPoint x: 562, endPoint y: 189, distance: 6.9
drag, startPoint x: 552, startPoint y: 296, endPoint x: 494, endPoint y: 205, distance: 107.7
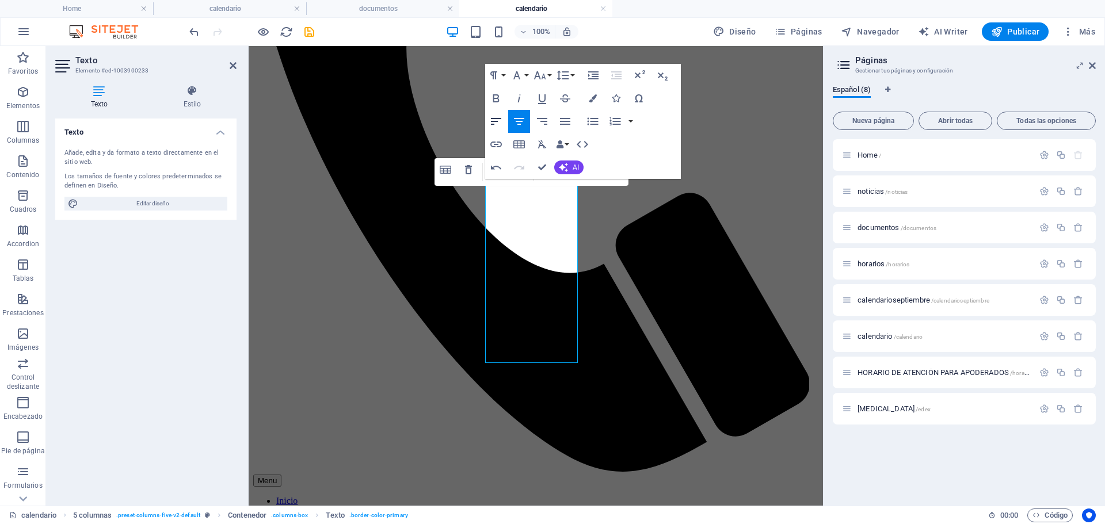
click at [498, 121] on icon "button" at bounding box center [496, 122] width 14 height 14
click at [594, 121] on icon "button" at bounding box center [592, 120] width 11 height 7
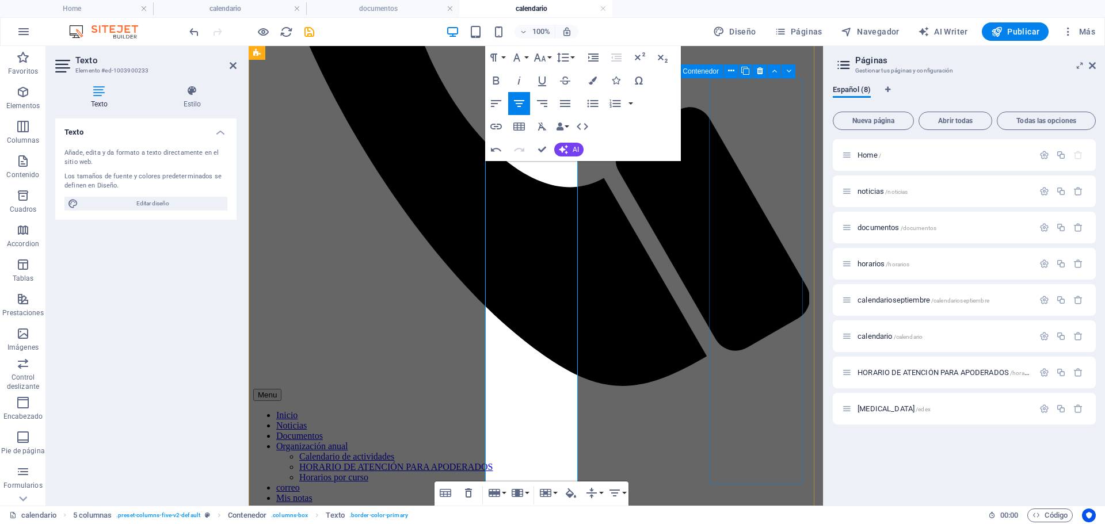
scroll to position [307, 0]
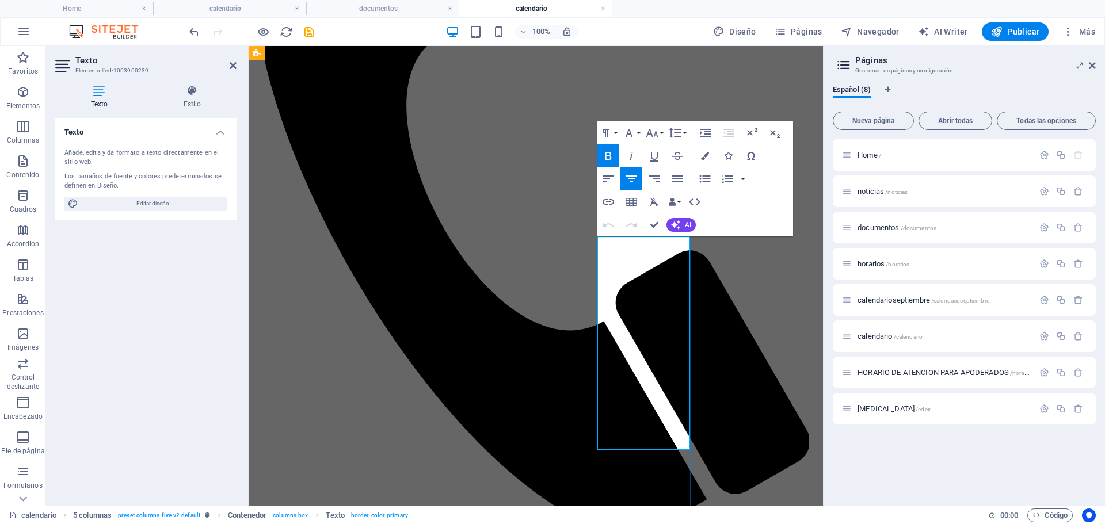
drag, startPoint x: 667, startPoint y: 326, endPoint x: 607, endPoint y: 262, distance: 87.9
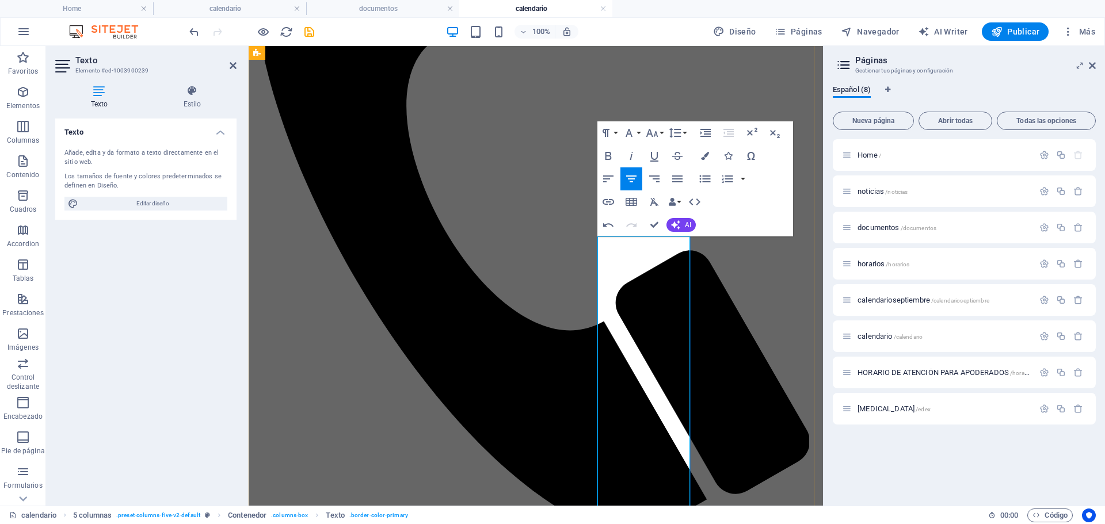
drag, startPoint x: 661, startPoint y: 384, endPoint x: 644, endPoint y: 263, distance: 122.1
click at [610, 178] on icon "button" at bounding box center [608, 179] width 14 height 14
click at [699, 182] on icon "button" at bounding box center [705, 179] width 14 height 14
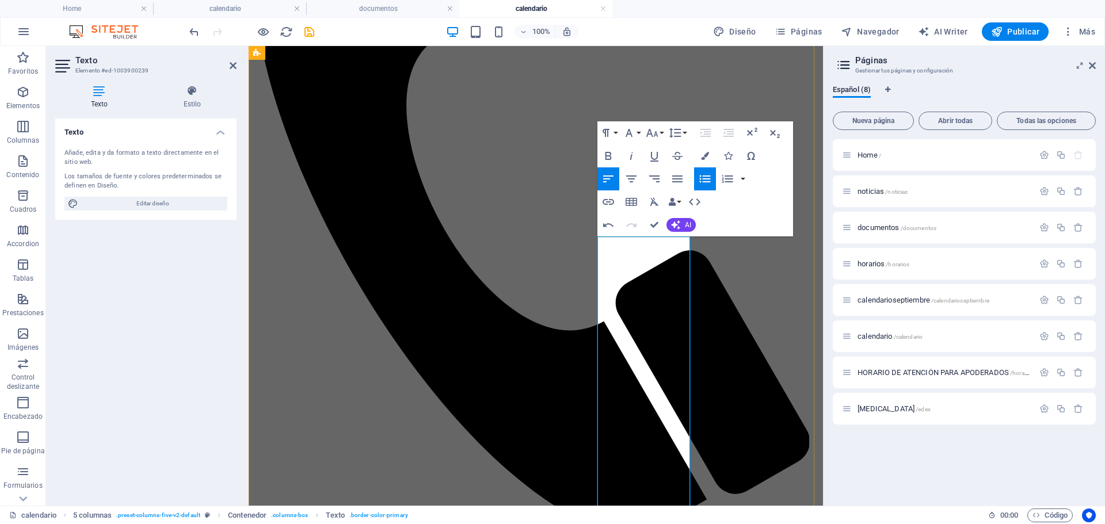
click at [706, 177] on icon "button" at bounding box center [705, 179] width 14 height 14
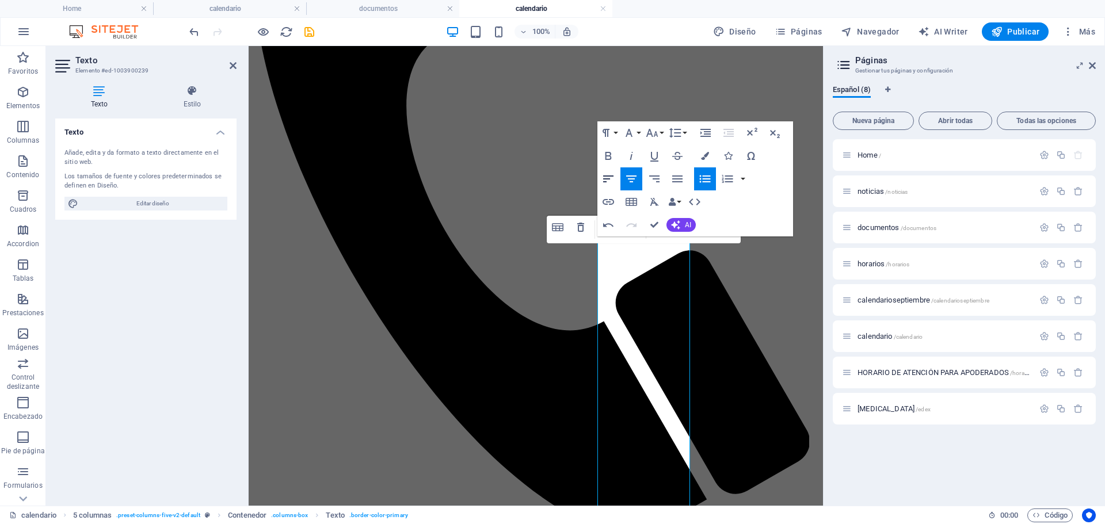
click at [604, 177] on icon "button" at bounding box center [608, 179] width 14 height 14
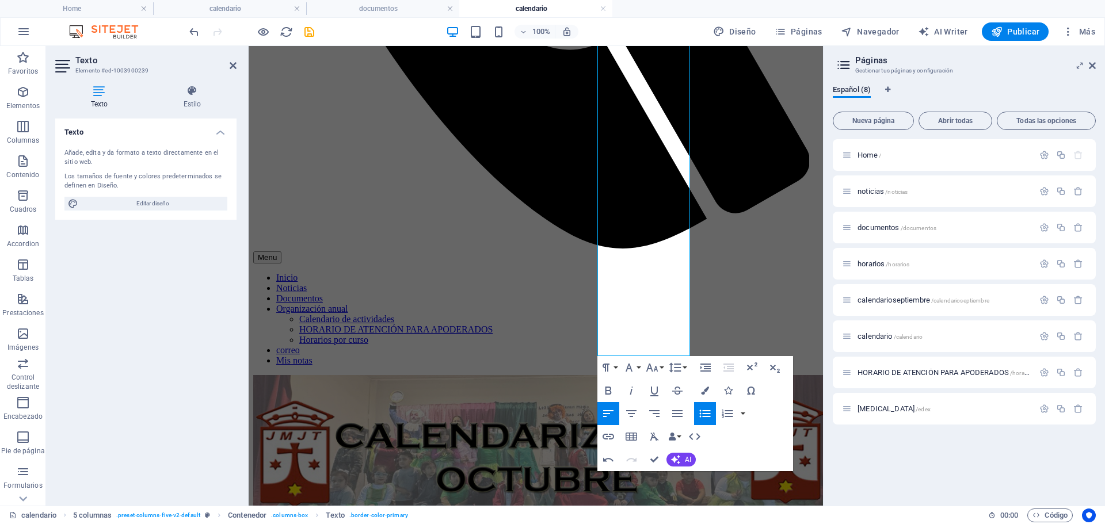
scroll to position [594, 0]
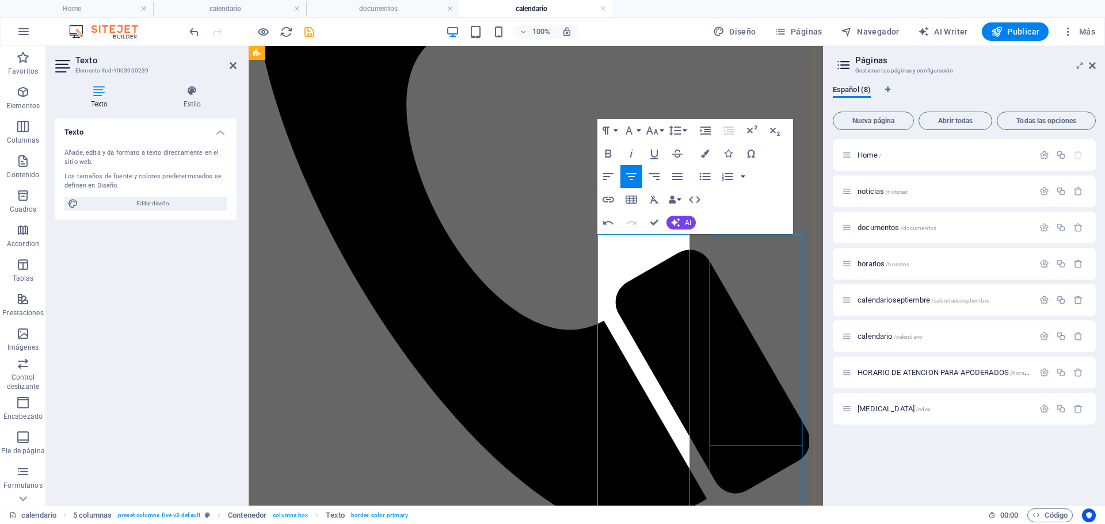
scroll to position [307, 0]
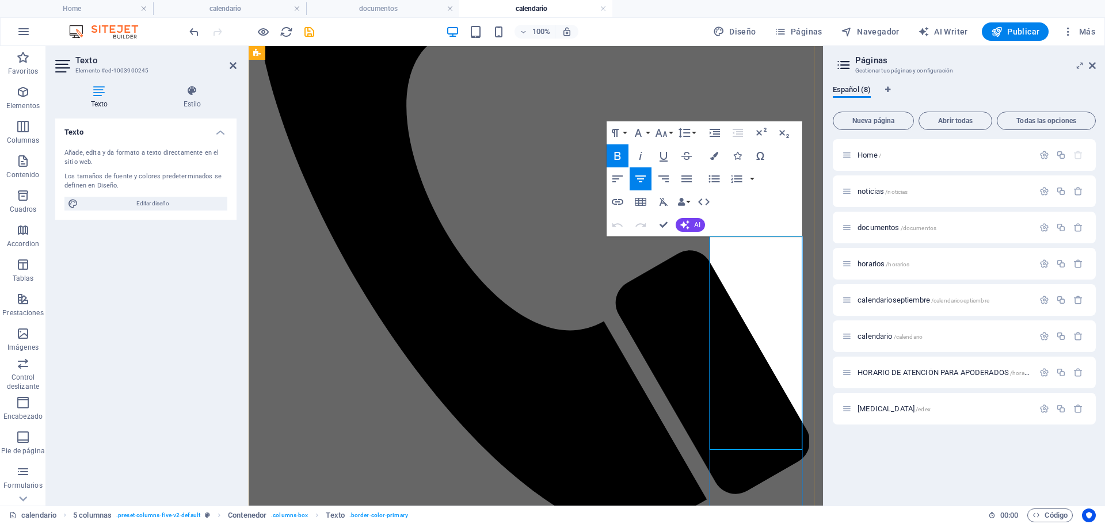
drag, startPoint x: 794, startPoint y: 383, endPoint x: 723, endPoint y: 266, distance: 136.1
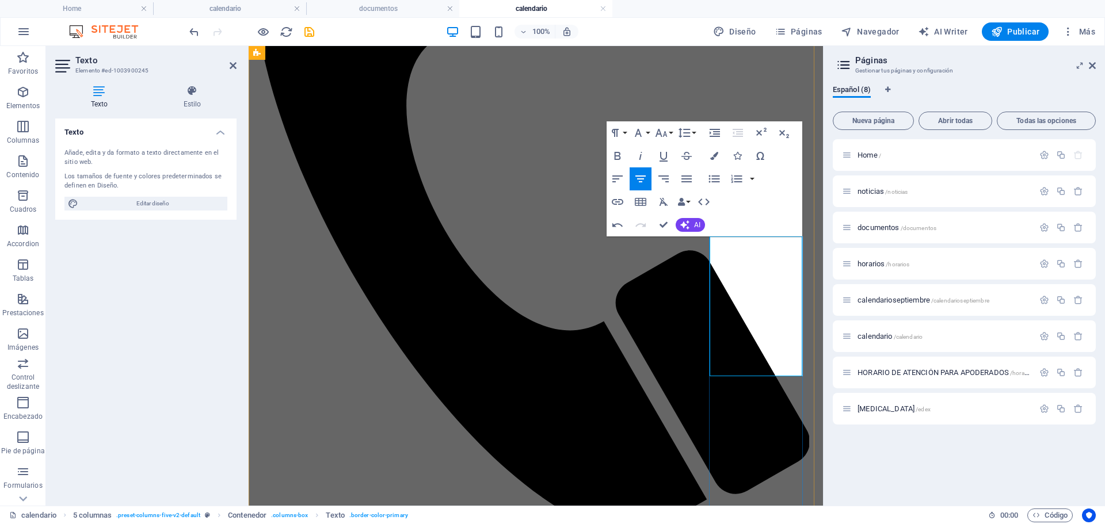
click at [621, 181] on icon "button" at bounding box center [618, 179] width 14 height 14
click at [720, 181] on icon "button" at bounding box center [714, 179] width 14 height 14
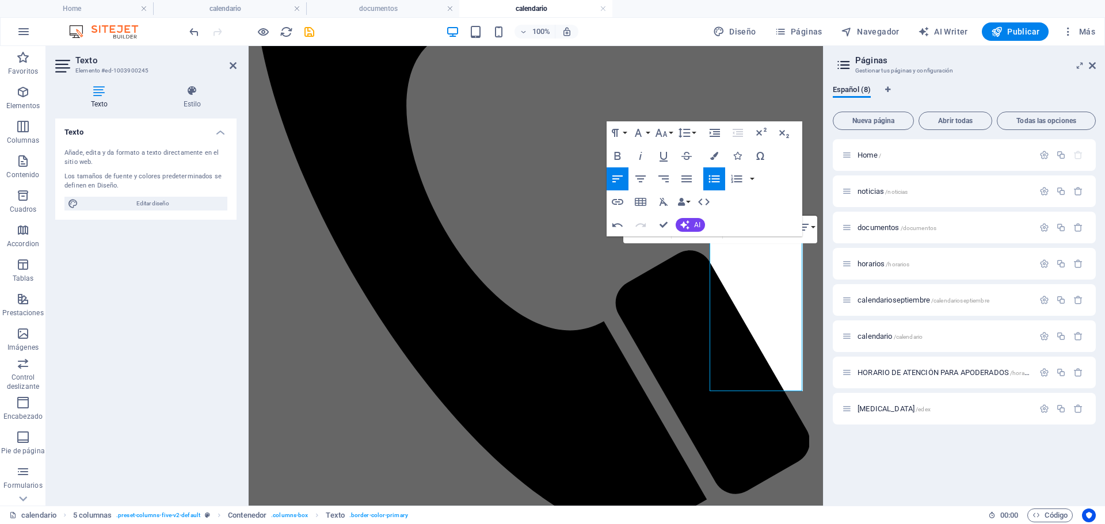
click at [721, 181] on icon "button" at bounding box center [714, 179] width 14 height 14
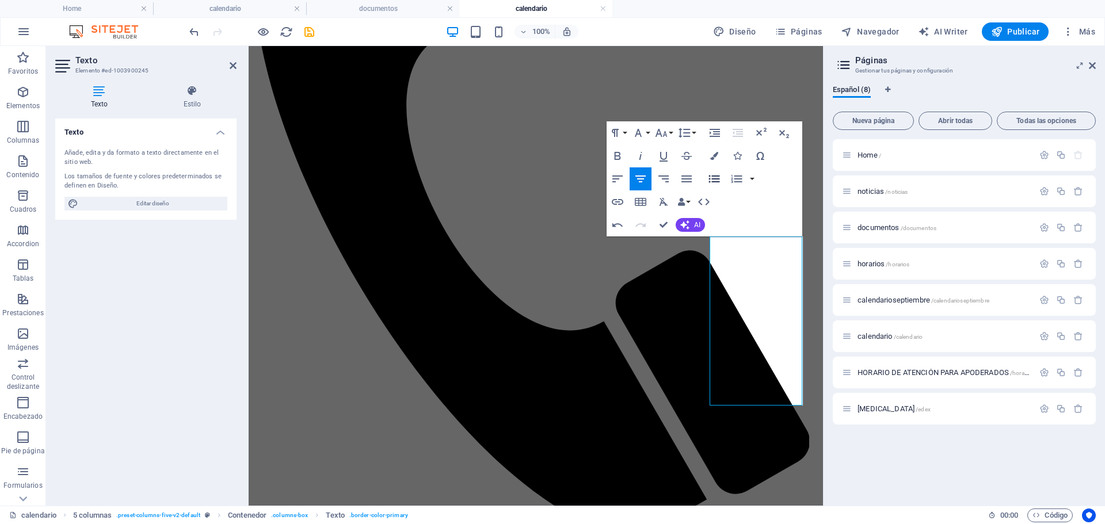
click at [721, 181] on icon "button" at bounding box center [714, 179] width 14 height 14
click at [620, 186] on button "Align Left" at bounding box center [618, 178] width 22 height 23
click at [712, 181] on icon "button" at bounding box center [714, 178] width 11 height 7
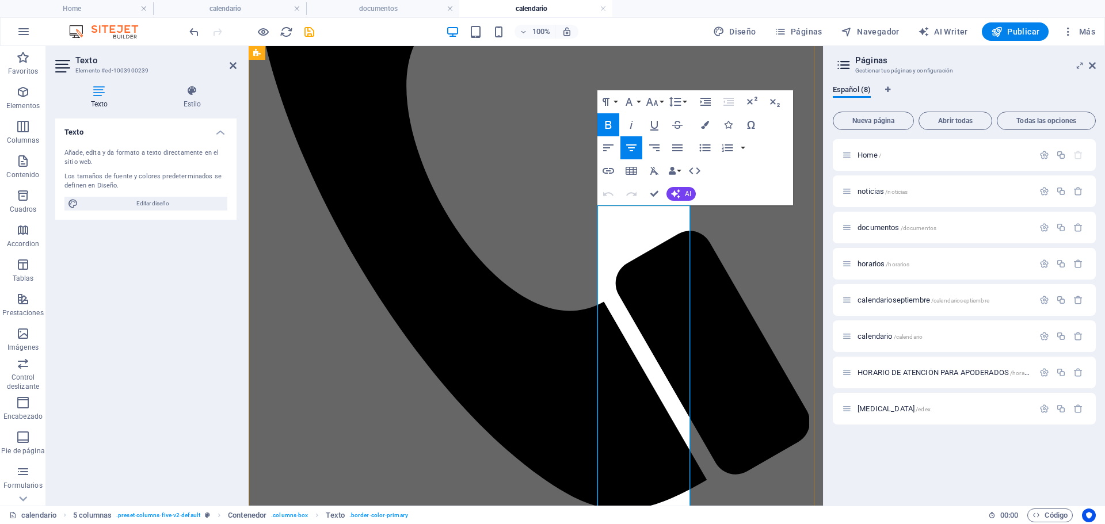
scroll to position [326, 0]
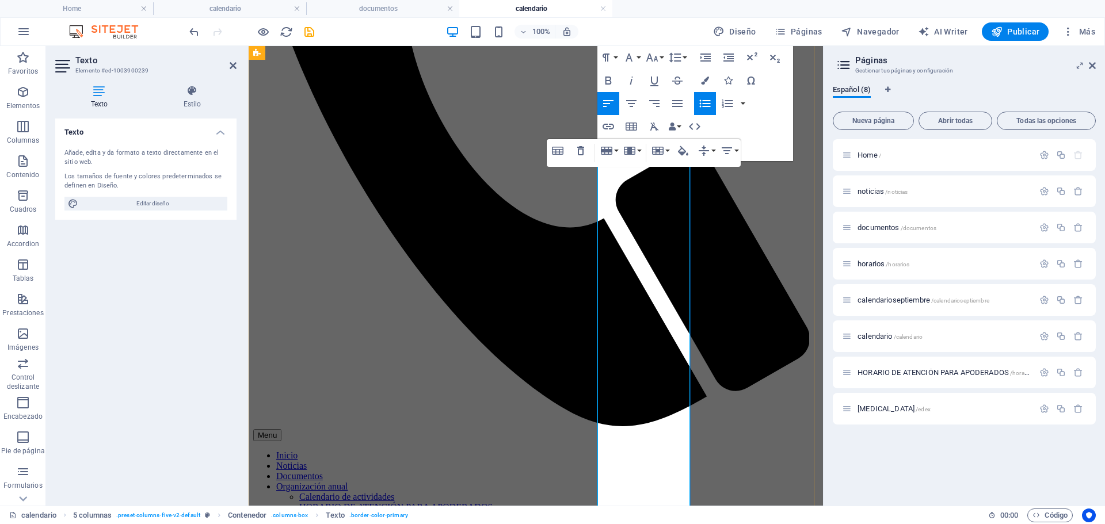
scroll to position [383, 0]
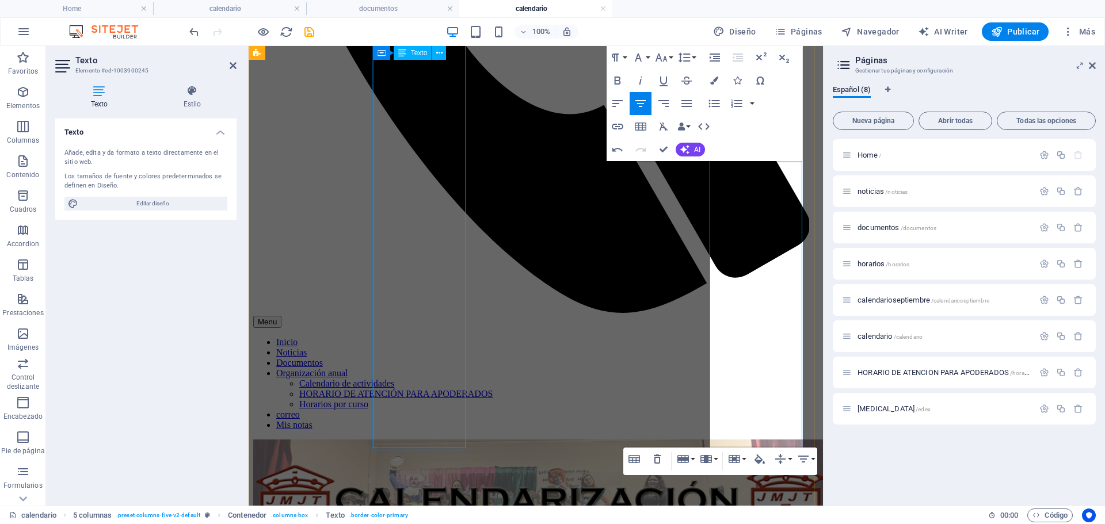
scroll to position [671, 0]
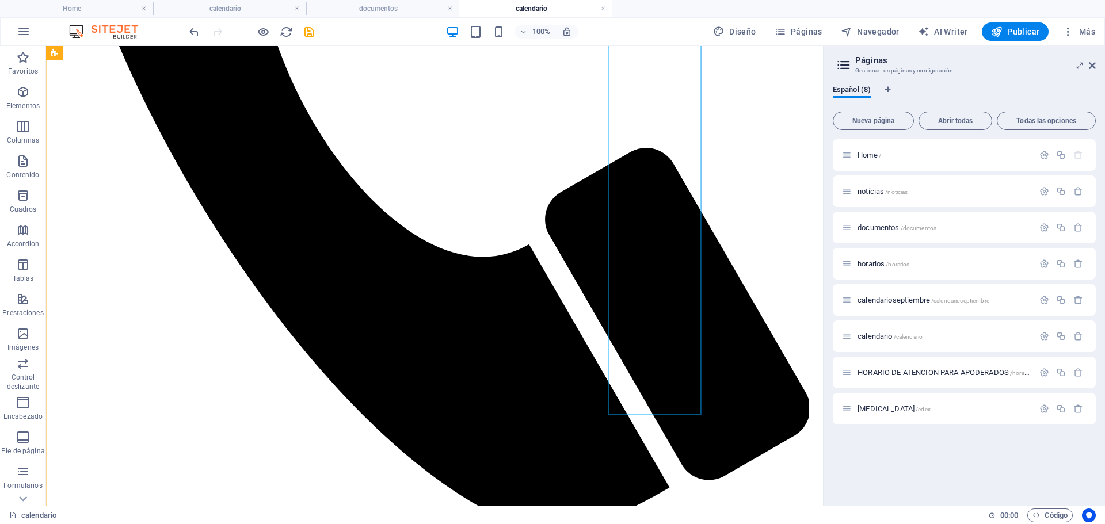
scroll to position [613, 0]
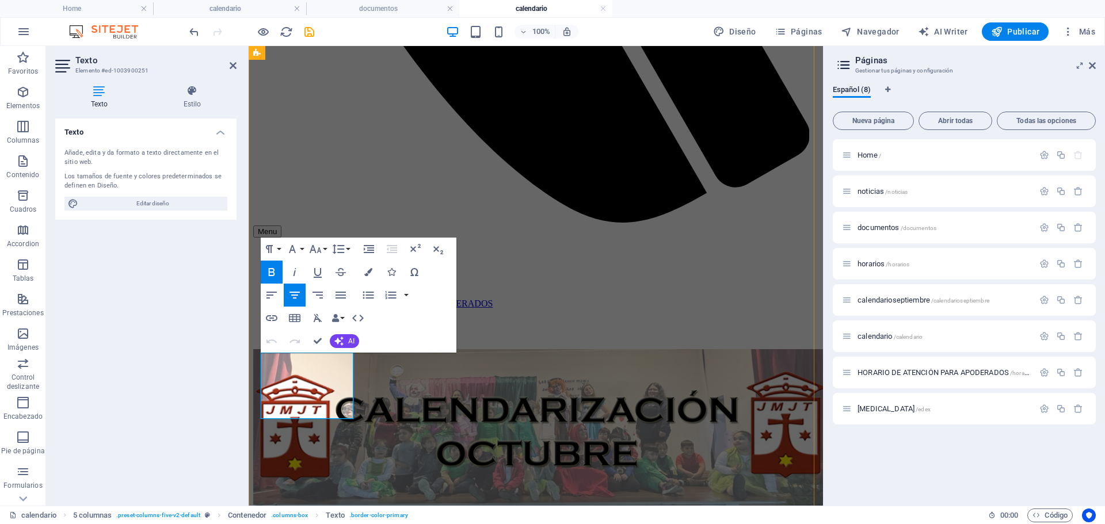
drag, startPoint x: 322, startPoint y: 365, endPoint x: 330, endPoint y: 365, distance: 7.5
drag, startPoint x: 324, startPoint y: 400, endPoint x: 278, endPoint y: 377, distance: 51.5
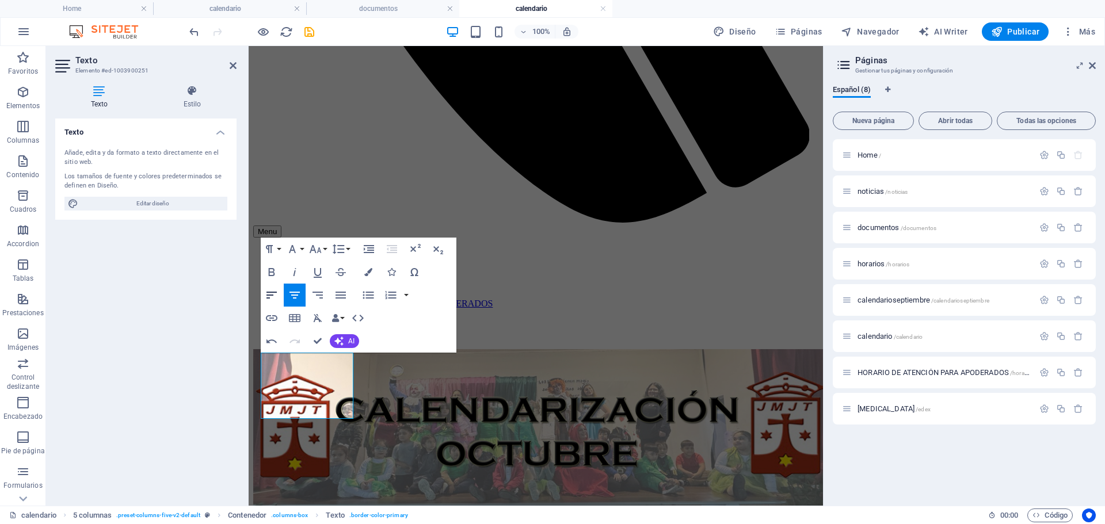
click at [277, 293] on icon "button" at bounding box center [272, 295] width 14 height 14
click at [364, 292] on icon "button" at bounding box center [368, 295] width 14 height 14
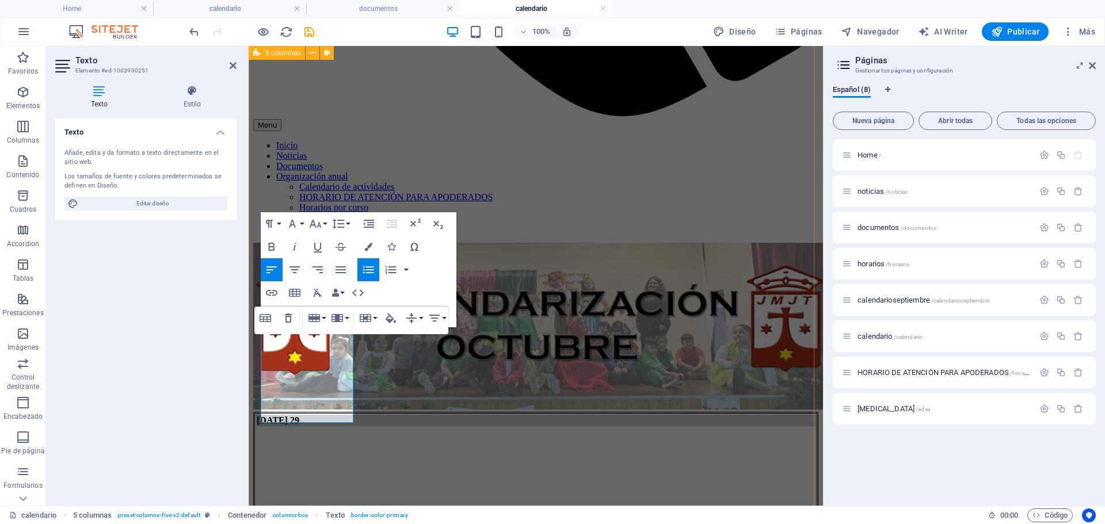
scroll to position [728, 0]
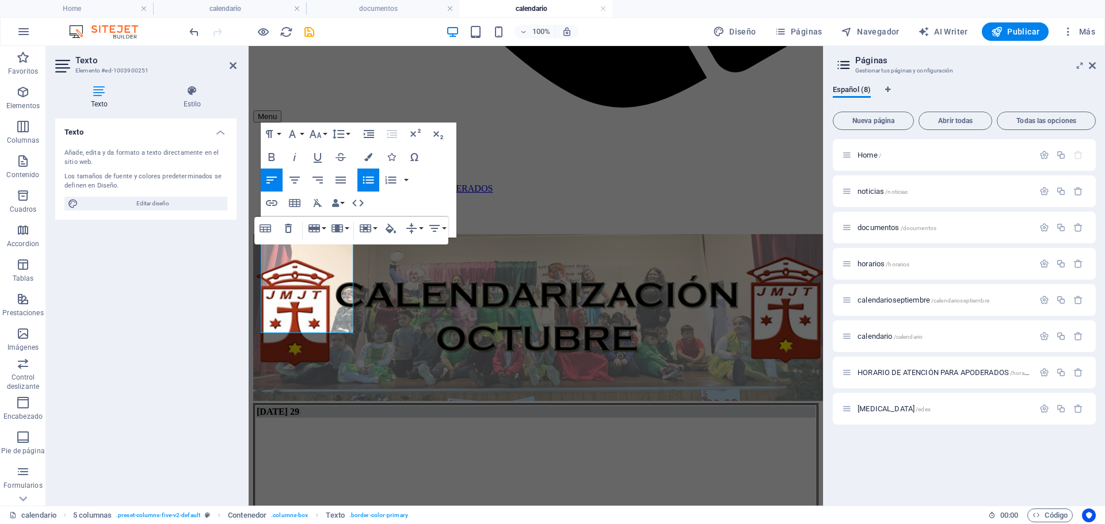
click at [418, 245] on div "Table Header Remove Table Row Insert row above Insert row below Delete row Colu…" at bounding box center [351, 231] width 194 height 28
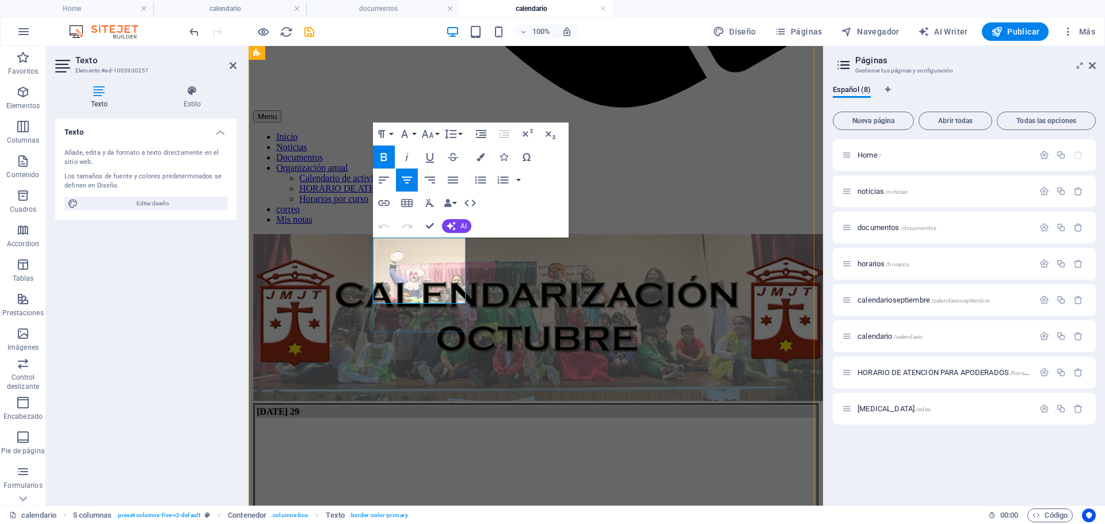
drag, startPoint x: 441, startPoint y: 283, endPoint x: 401, endPoint y: 246, distance: 54.6
click at [388, 179] on icon "button" at bounding box center [384, 180] width 14 height 14
click at [483, 181] on icon "button" at bounding box center [481, 180] width 14 height 14
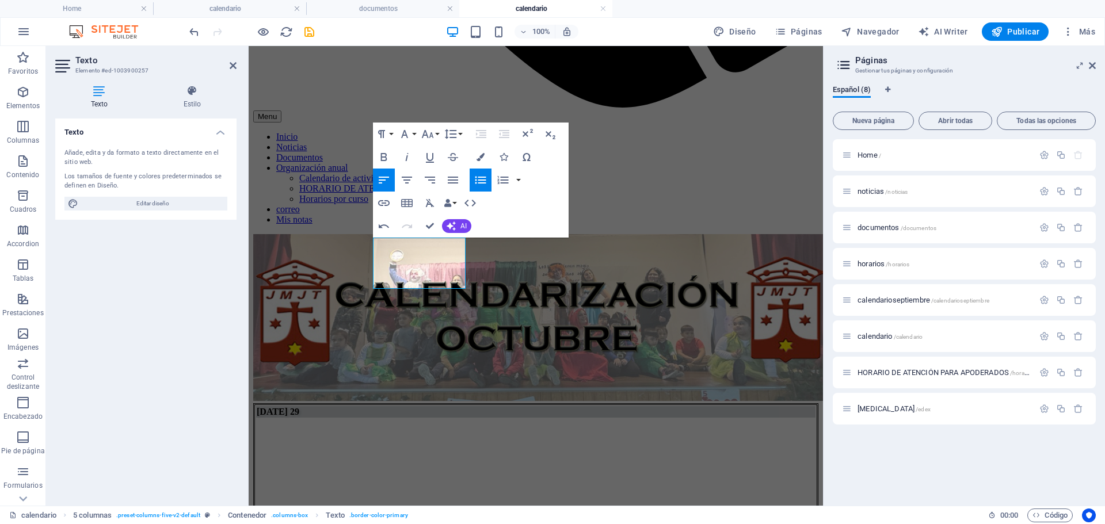
click at [483, 181] on icon "button" at bounding box center [481, 180] width 14 height 14
click at [378, 175] on icon "button" at bounding box center [384, 180] width 14 height 14
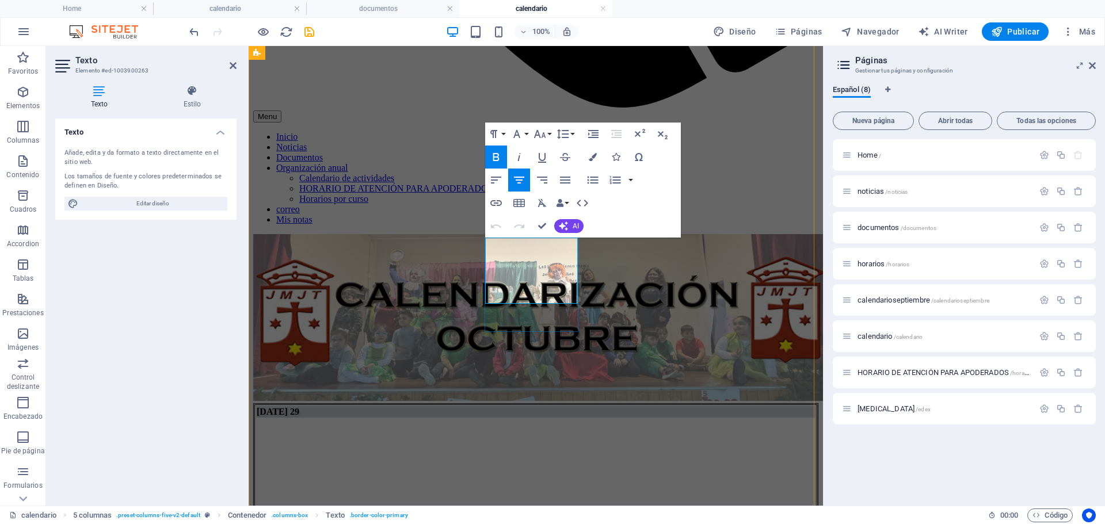
drag, startPoint x: 558, startPoint y: 247, endPoint x: 564, endPoint y: 247, distance: 6.9
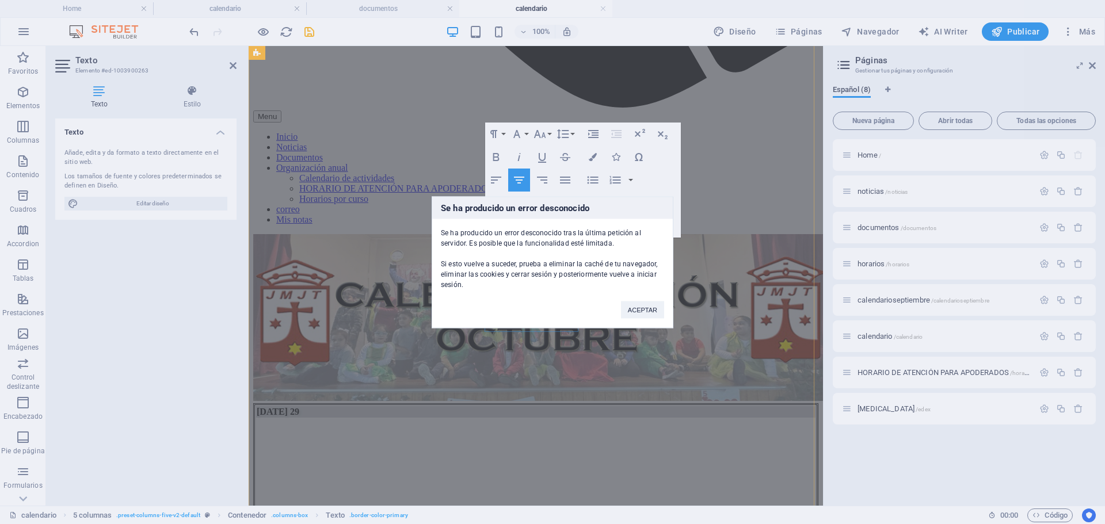
drag, startPoint x: 551, startPoint y: 283, endPoint x: 792, endPoint y: 324, distance: 244.5
click at [635, 303] on button "ACEPTAR" at bounding box center [642, 309] width 43 height 17
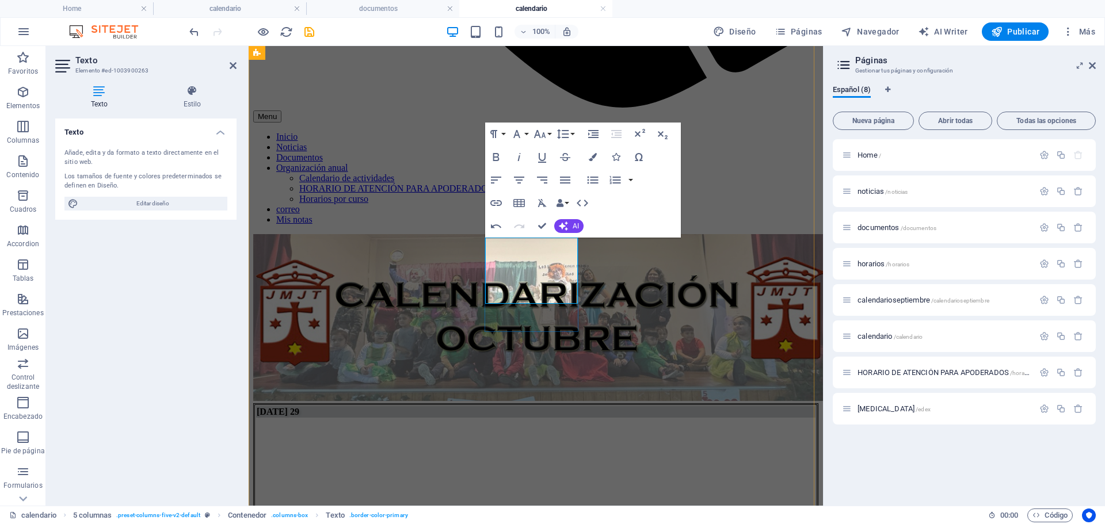
drag, startPoint x: 552, startPoint y: 281, endPoint x: 508, endPoint y: 259, distance: 49.7
drag, startPoint x: 491, startPoint y: 180, endPoint x: 528, endPoint y: 186, distance: 36.9
click at [492, 180] on icon "button" at bounding box center [496, 180] width 10 height 7
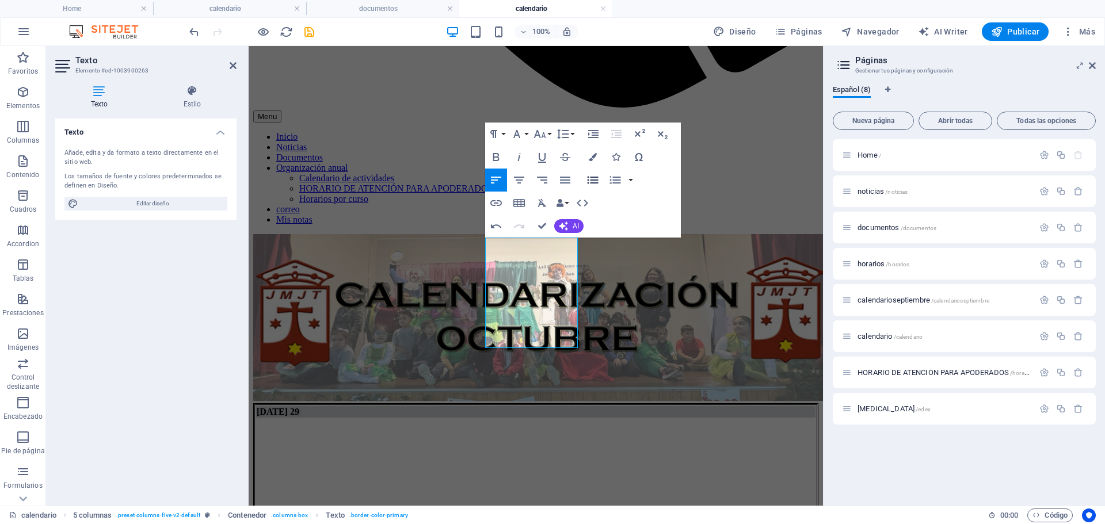
click at [592, 179] on icon "button" at bounding box center [593, 180] width 14 height 14
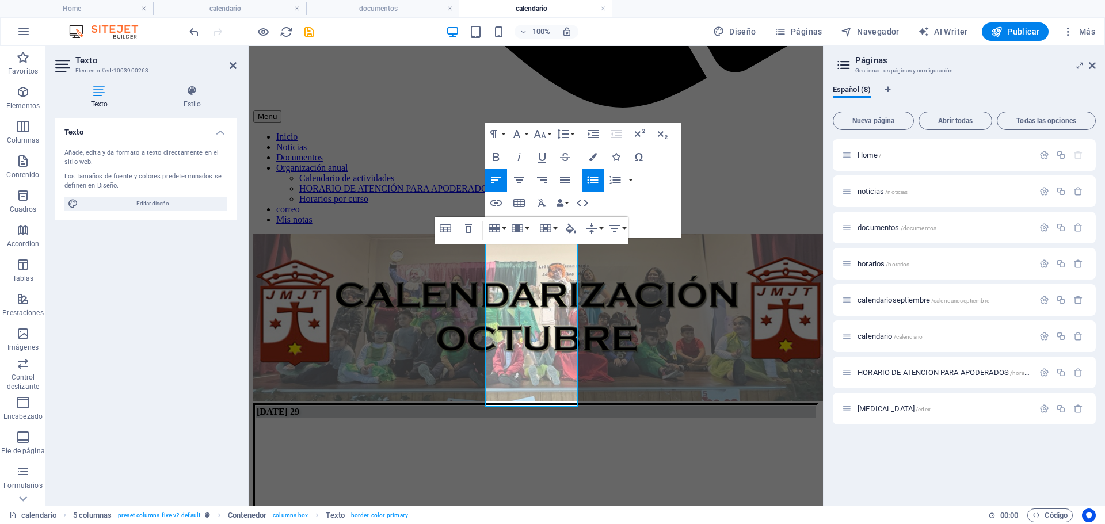
click at [628, 245] on div "Table Header Remove Table Row Insert row above Insert row below Delete row Colu…" at bounding box center [531, 231] width 194 height 28
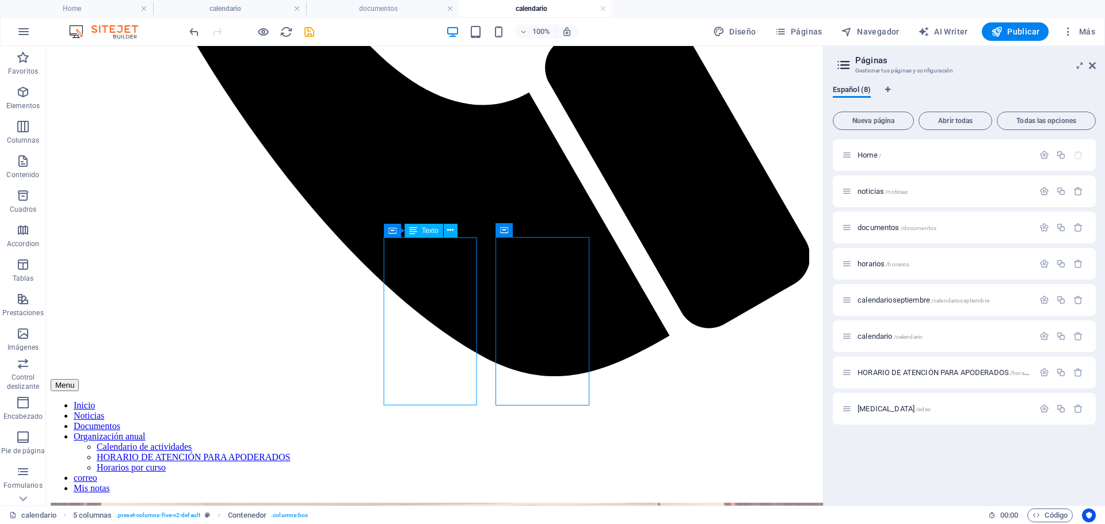
click at [308, 39] on div at bounding box center [251, 31] width 129 height 18
click at [309, 33] on icon "save" at bounding box center [309, 31] width 13 height 13
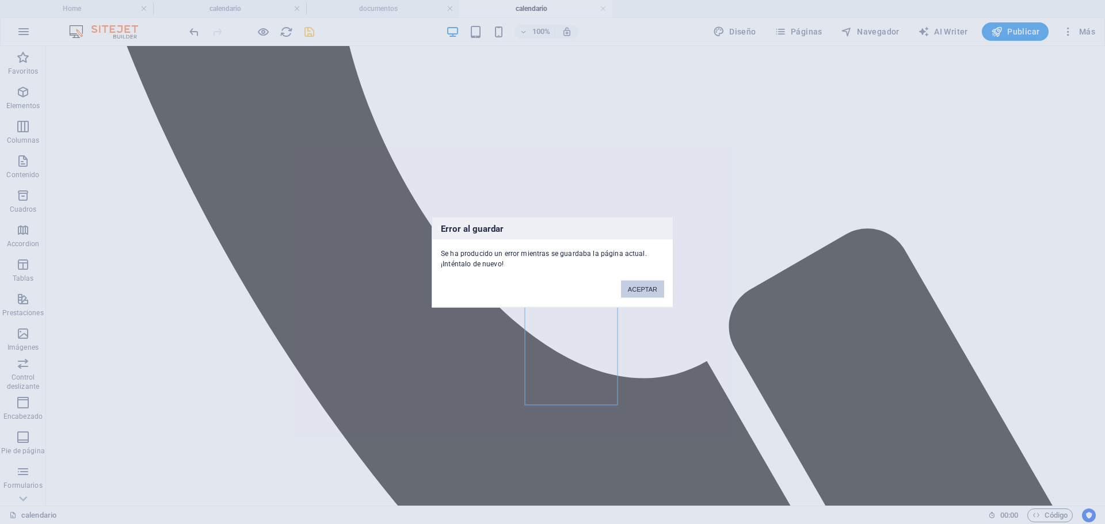
click at [649, 280] on button "ACEPTAR" at bounding box center [642, 288] width 43 height 17
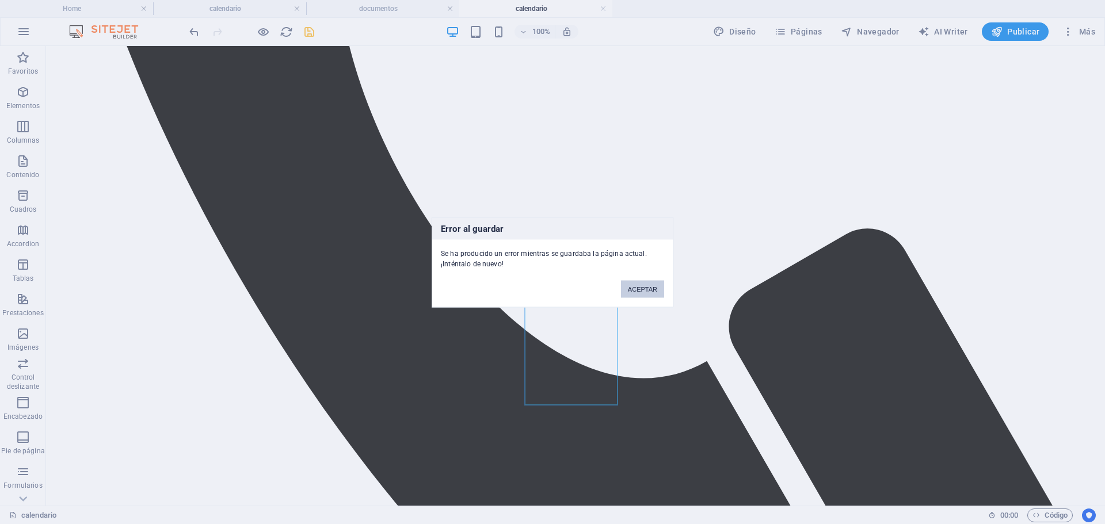
click at [647, 285] on button "ACEPTAR" at bounding box center [642, 288] width 43 height 17
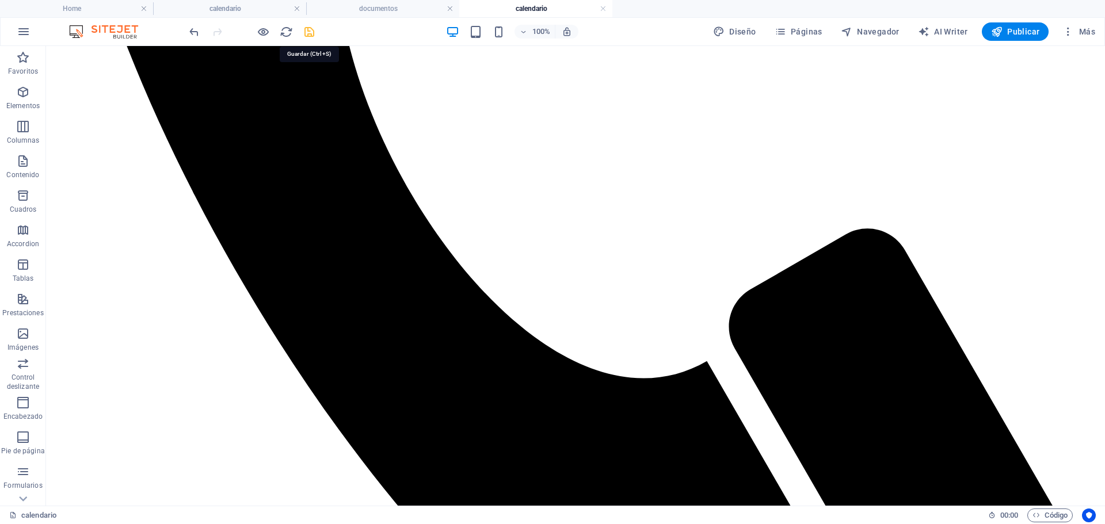
click at [303, 27] on icon "save" at bounding box center [309, 31] width 13 height 13
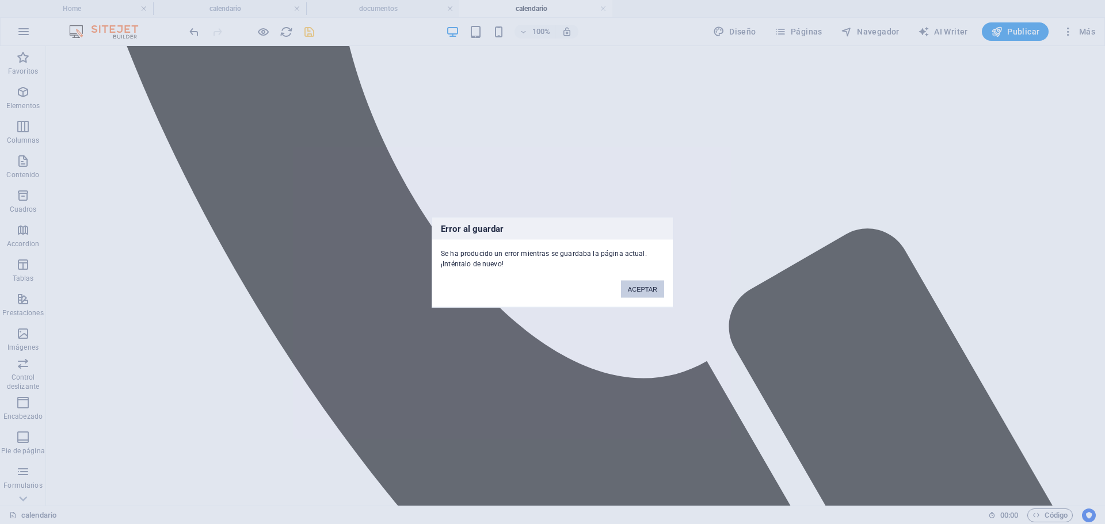
click at [625, 286] on button "ACEPTAR" at bounding box center [642, 288] width 43 height 17
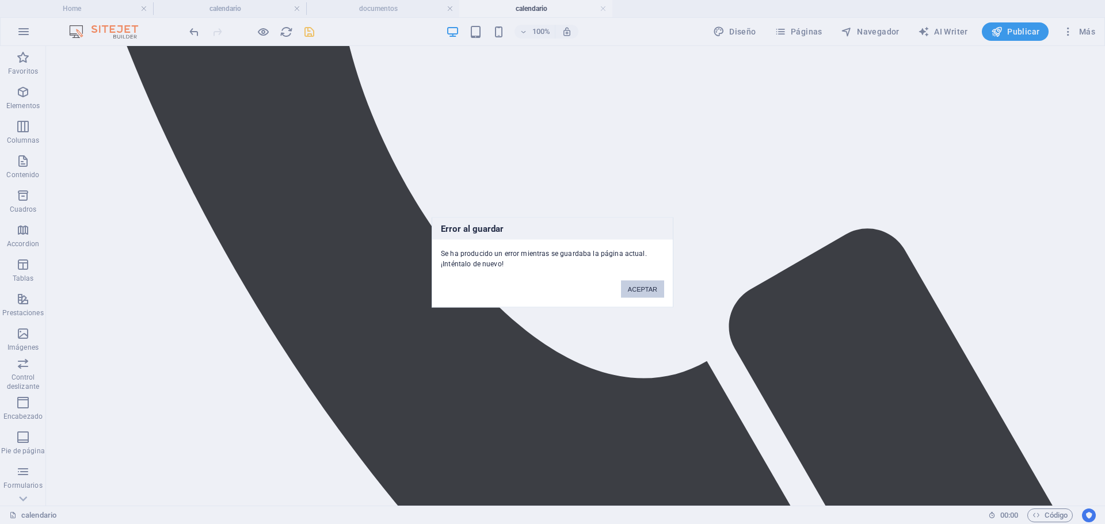
click at [625, 286] on button "ACEPTAR" at bounding box center [642, 288] width 43 height 17
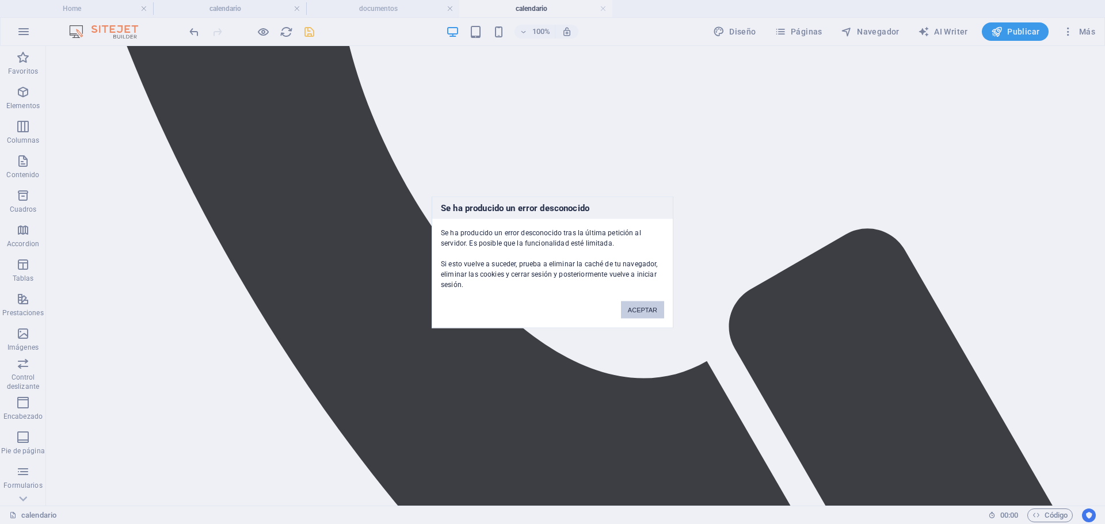
click at [628, 302] on button "ACEPTAR" at bounding box center [642, 309] width 43 height 17
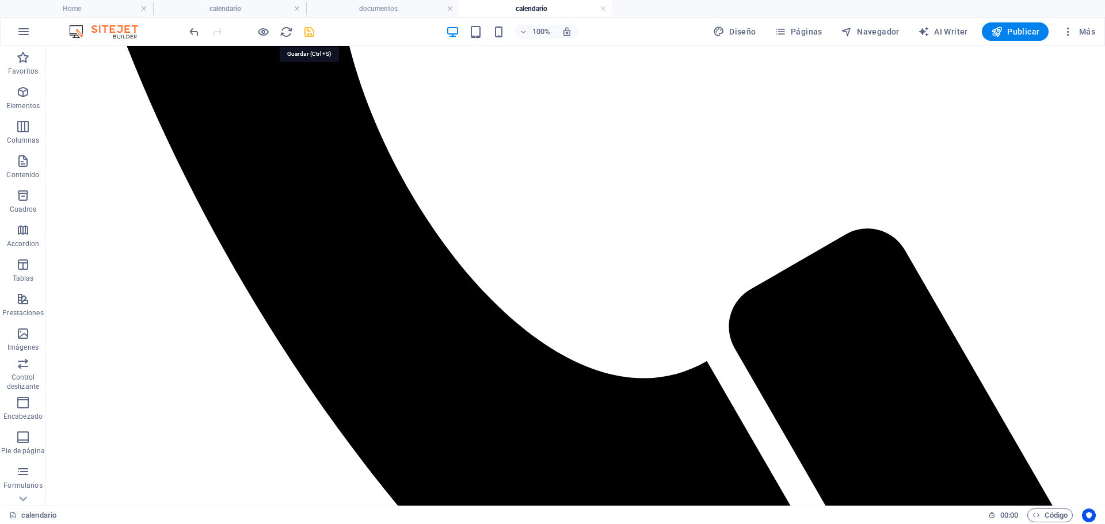
click at [303, 35] on icon "save" at bounding box center [309, 31] width 13 height 13
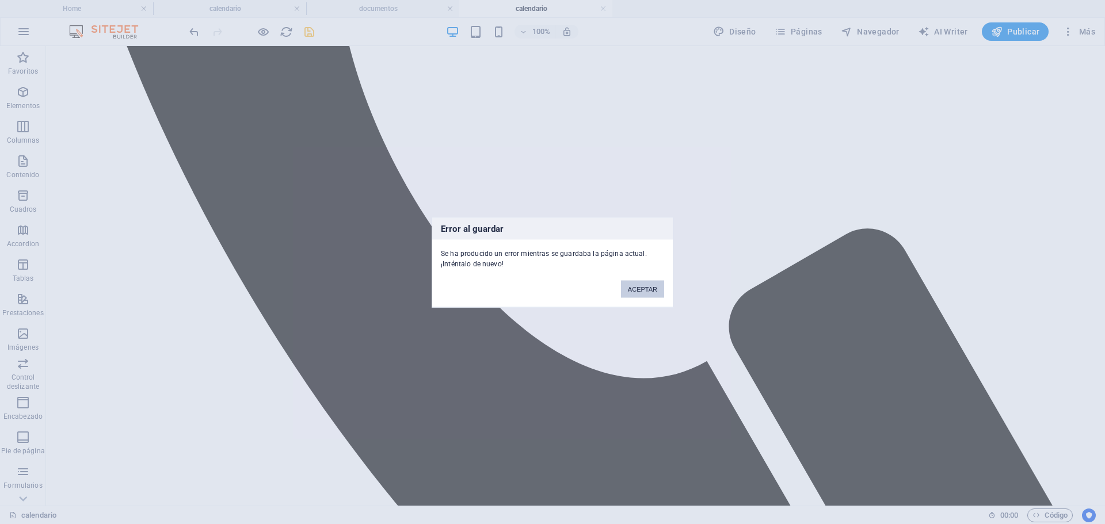
click at [642, 288] on button "ACEPTAR" at bounding box center [642, 288] width 43 height 17
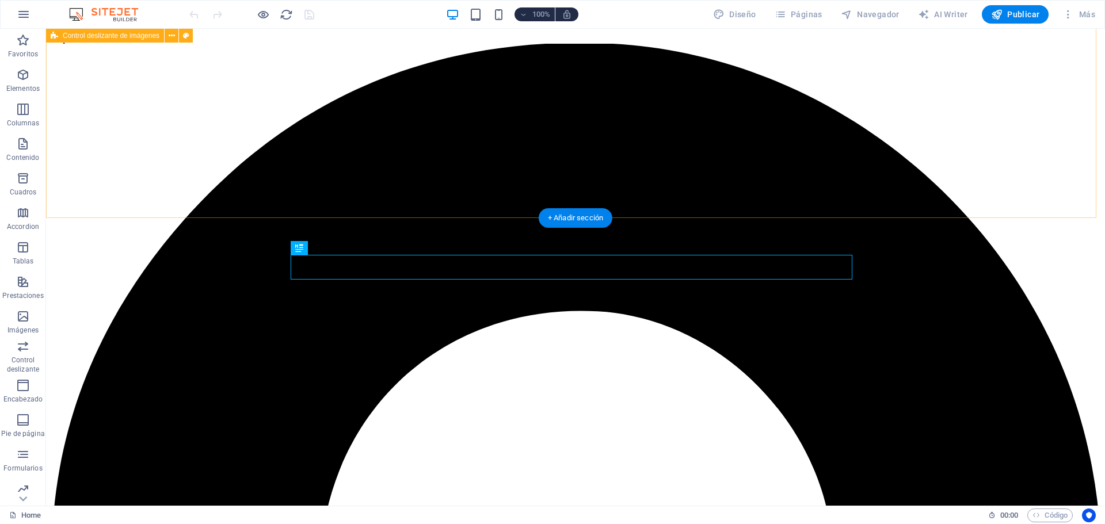
scroll to position [208, 0]
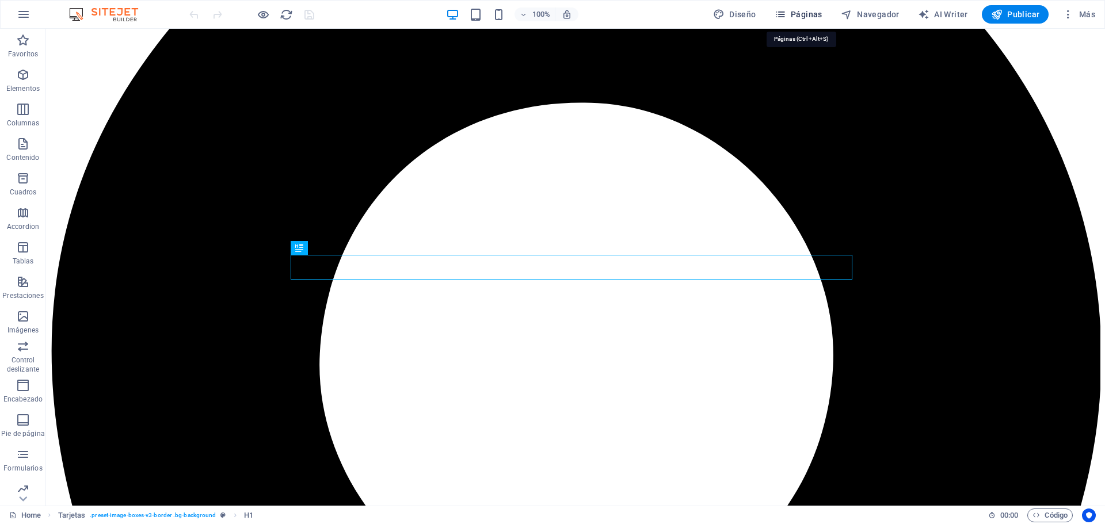
click at [808, 10] on span "Páginas" at bounding box center [799, 15] width 48 height 12
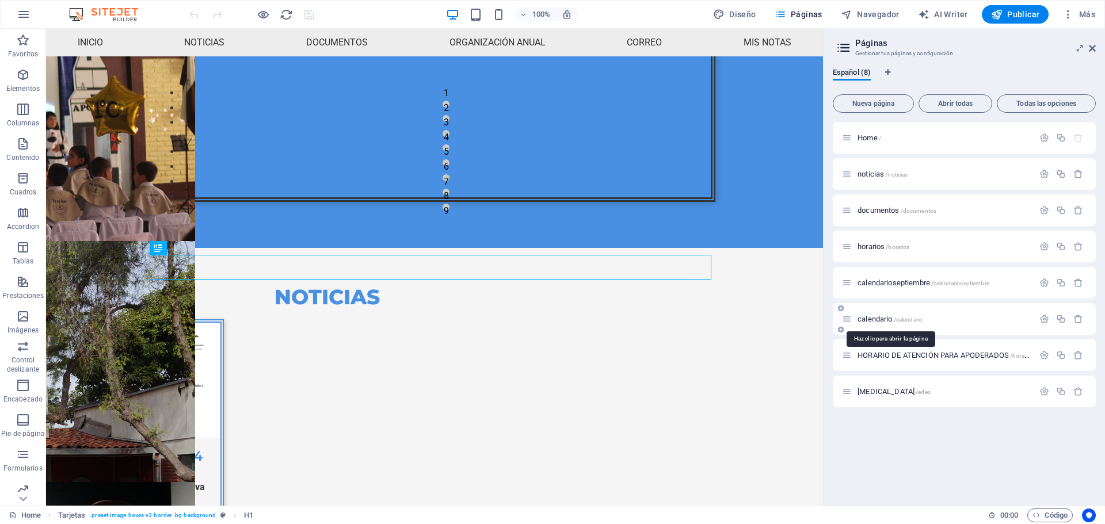
click at [878, 317] on span "calendario /calendario" at bounding box center [889, 319] width 65 height 9
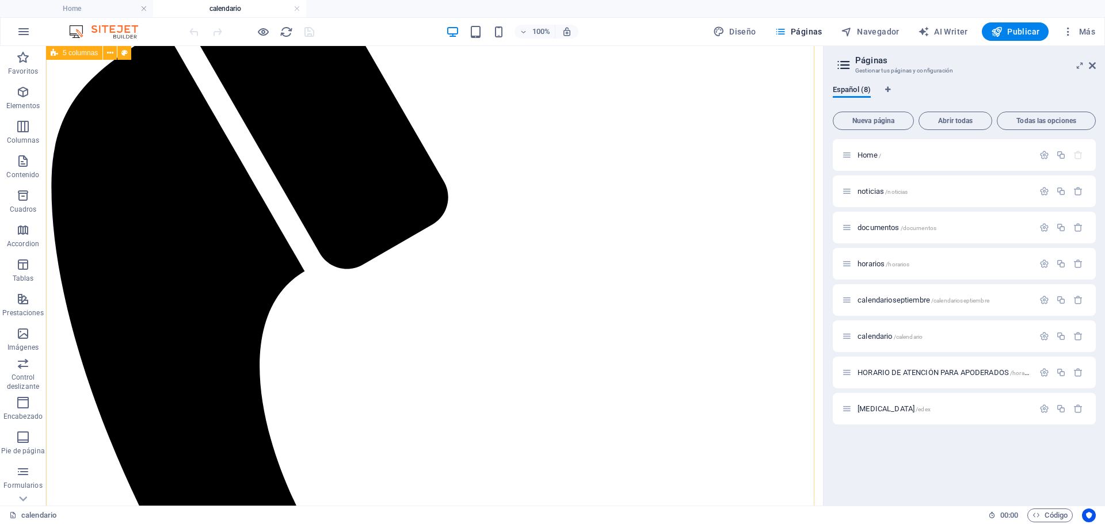
scroll to position [158, 0]
